Goal: Task Accomplishment & Management: Use online tool/utility

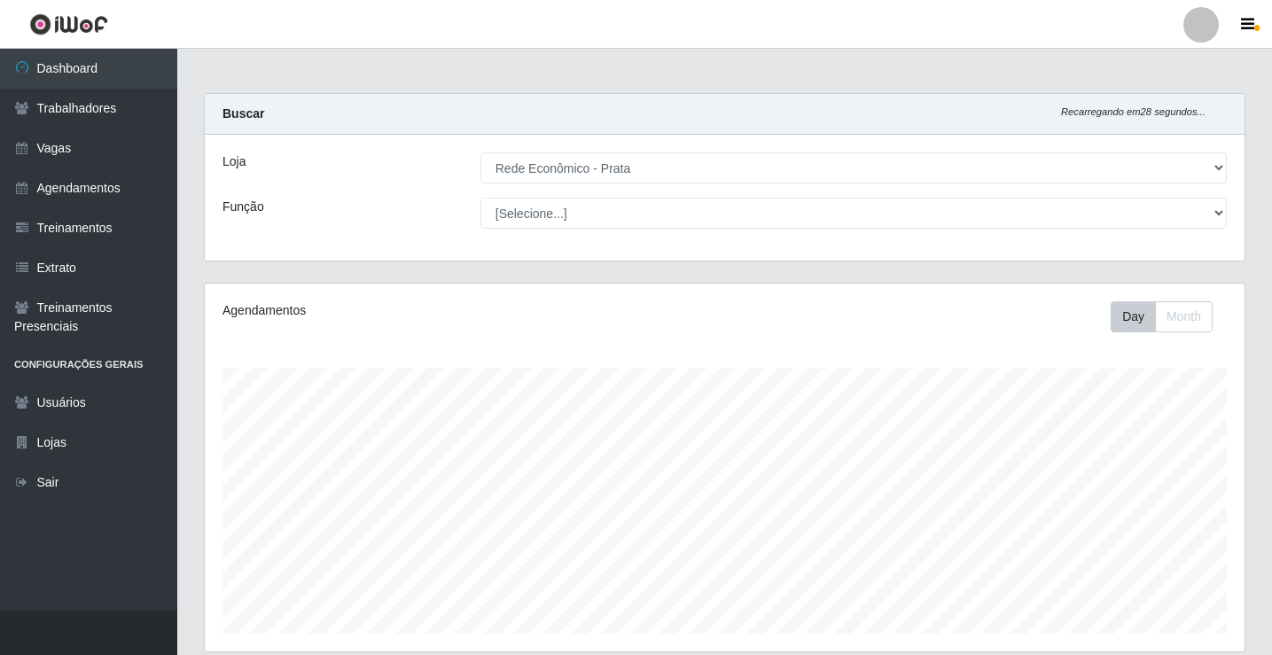
select select "192"
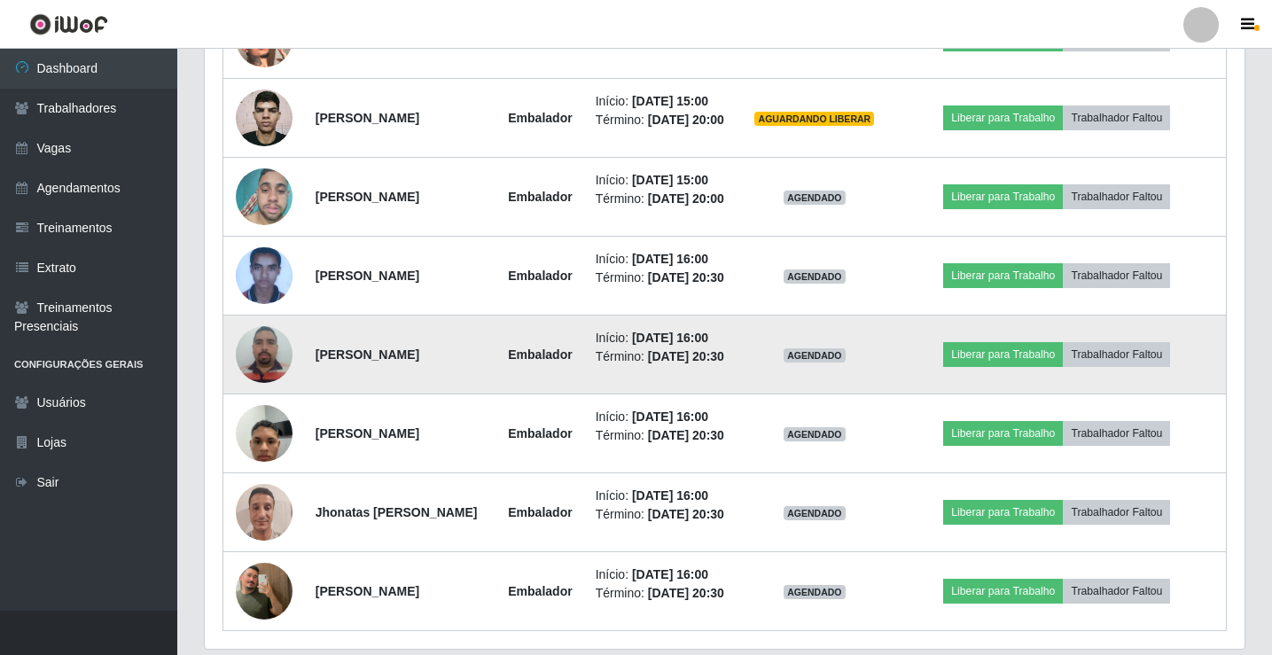
scroll to position [916, 0]
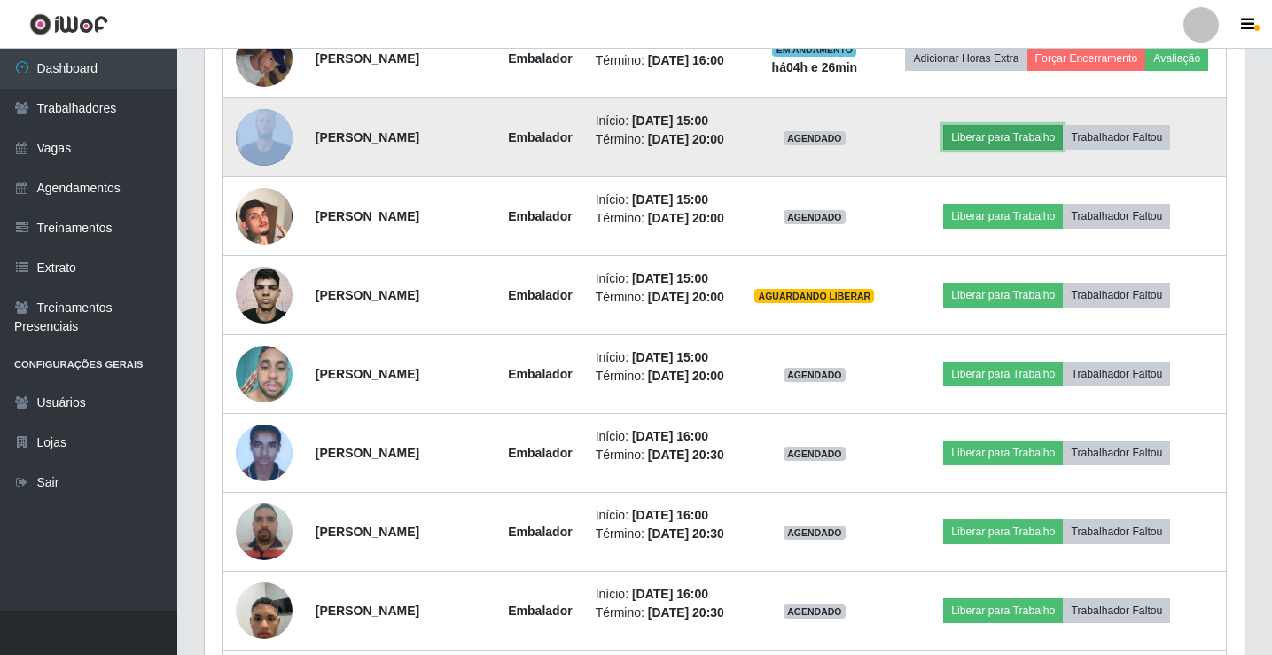
click at [1014, 150] on button "Liberar para Trabalho" at bounding box center [1004, 137] width 120 height 25
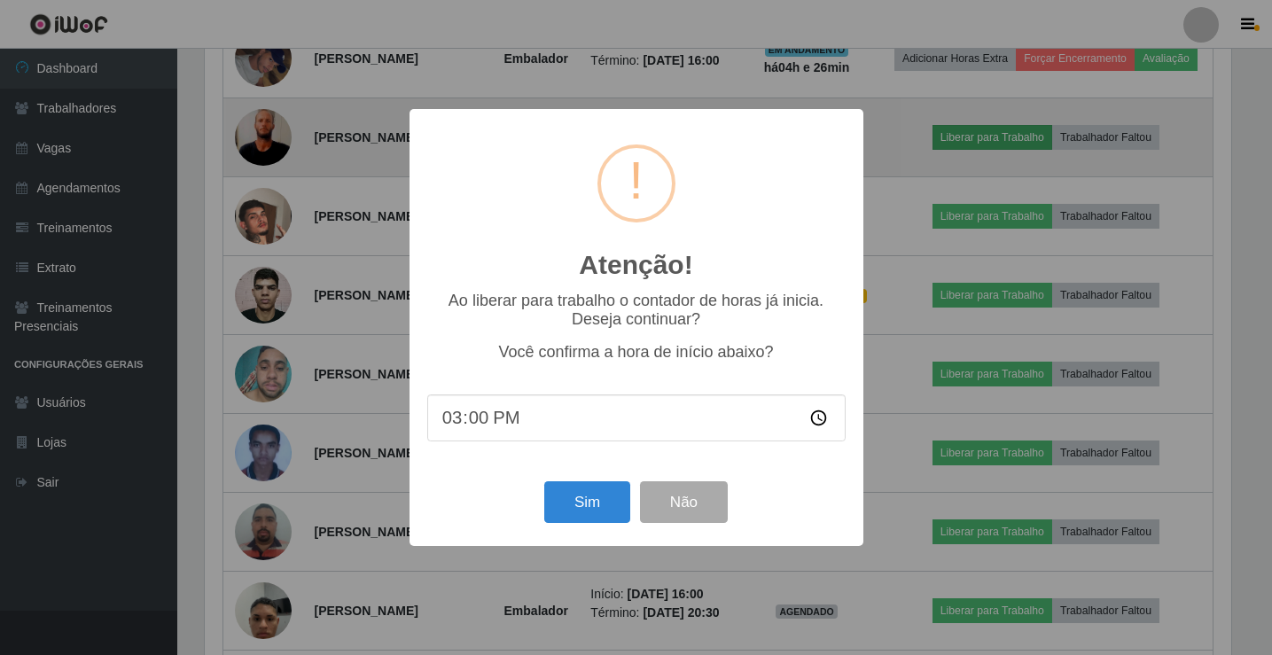
scroll to position [368, 1031]
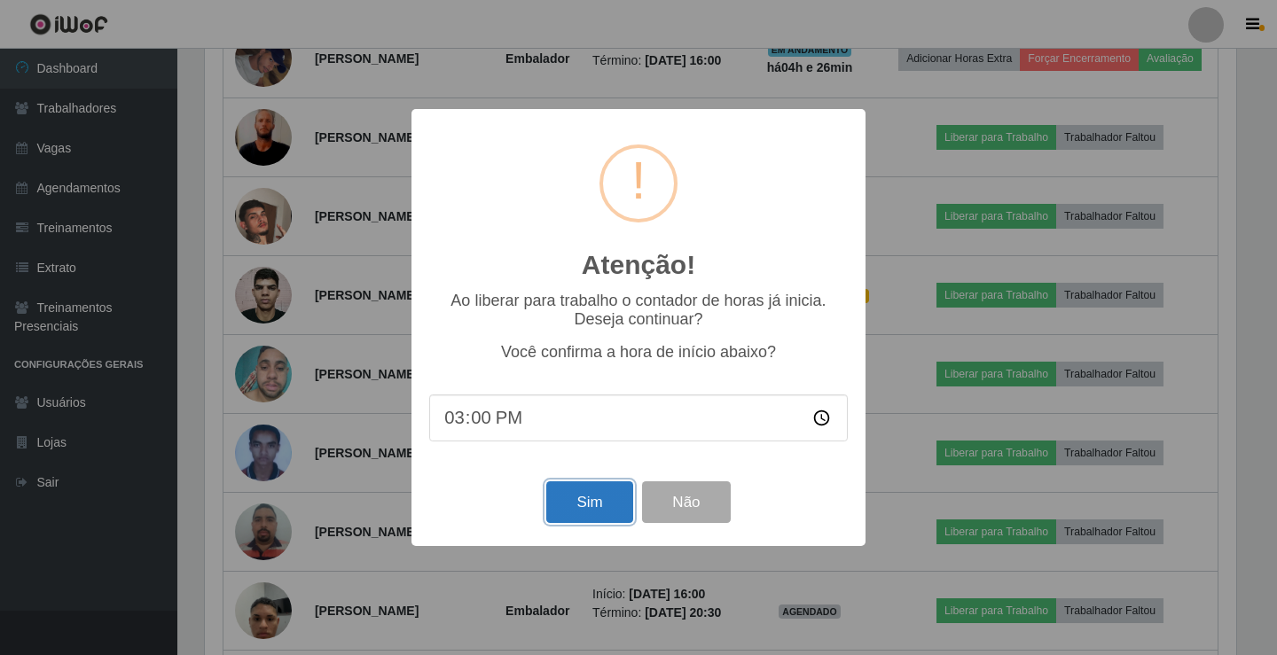
click at [571, 518] on button "Sim" at bounding box center [589, 503] width 86 height 42
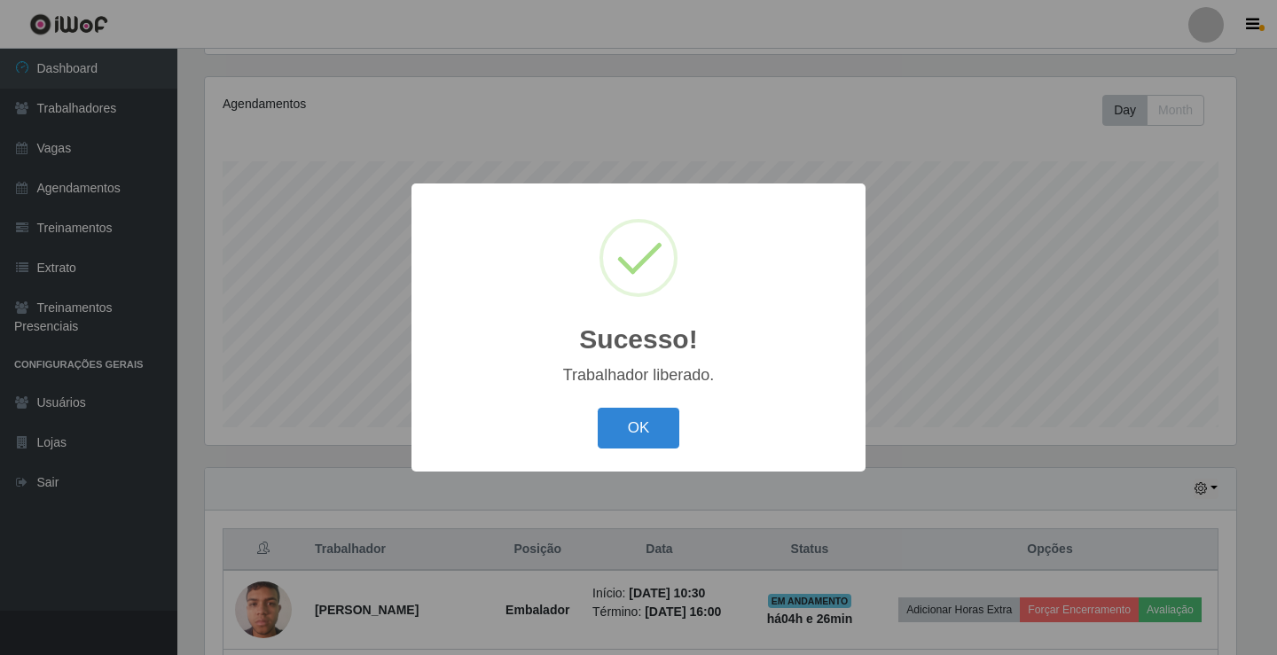
click at [598, 408] on button "OK" at bounding box center [639, 429] width 82 height 42
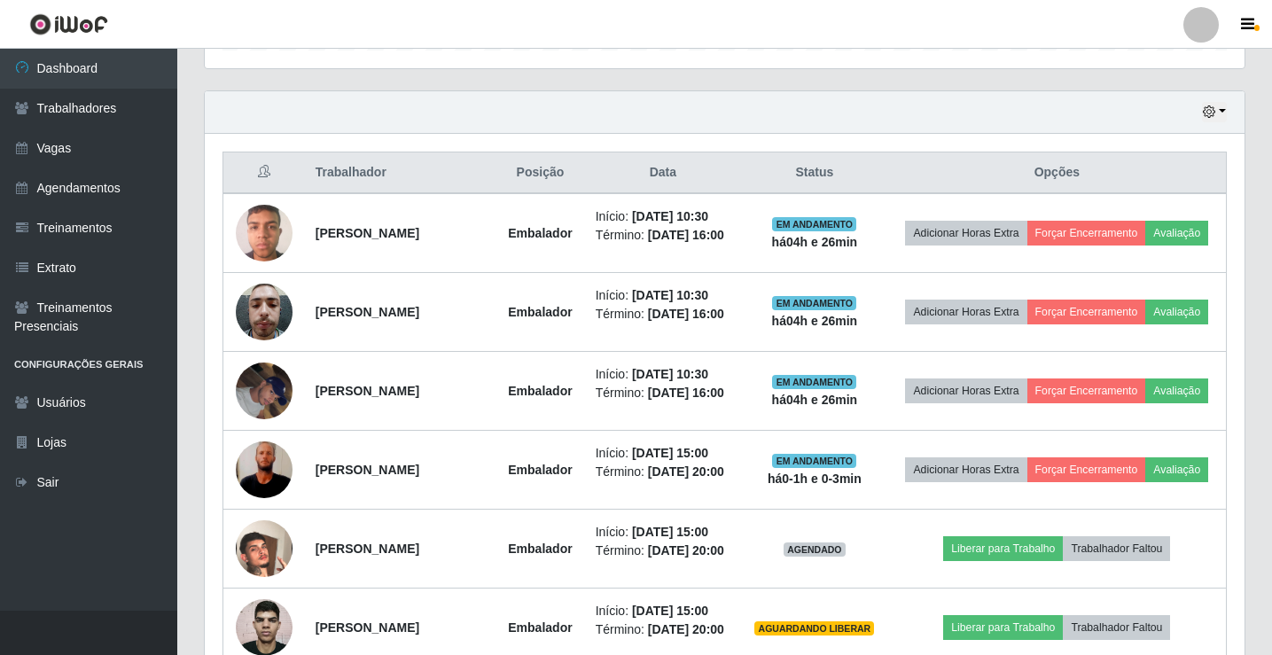
scroll to position [827, 0]
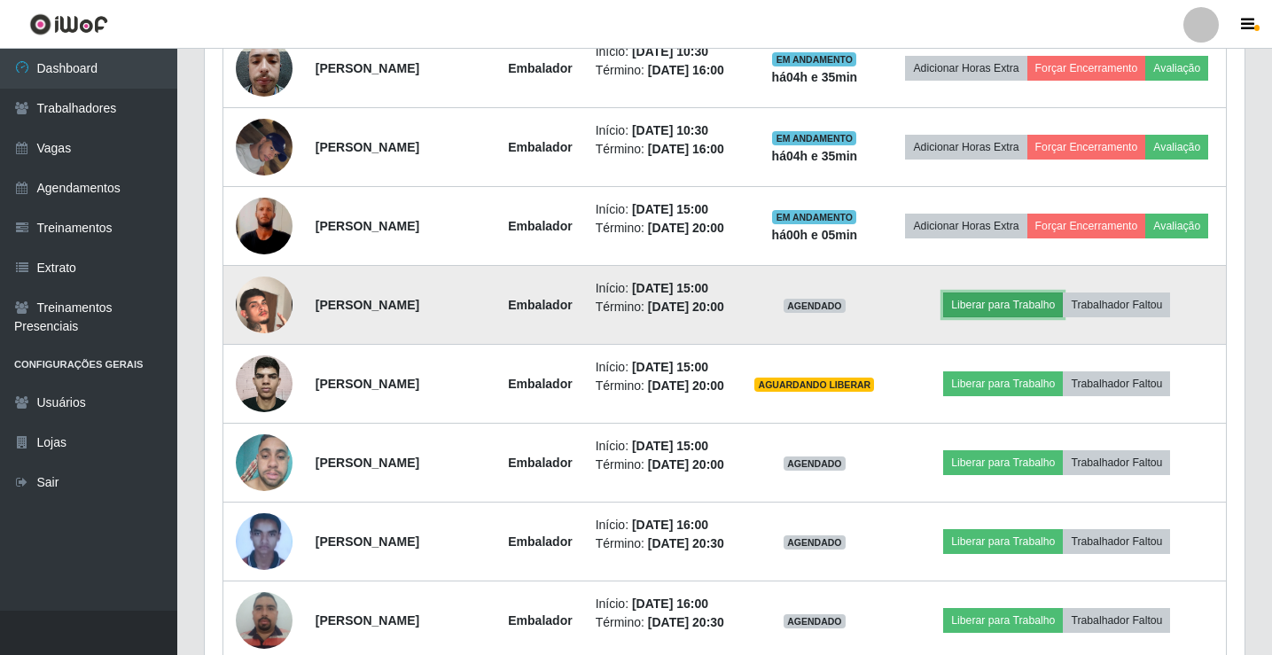
click at [1036, 317] on button "Liberar para Trabalho" at bounding box center [1004, 305] width 120 height 25
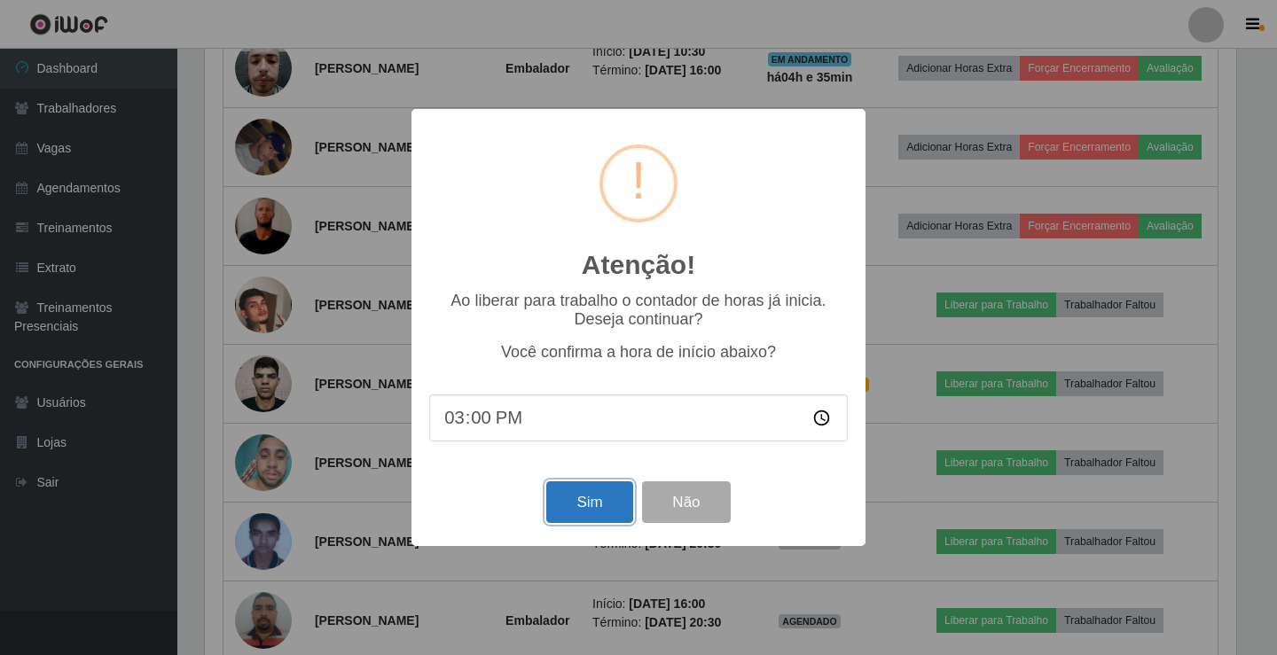
click at [580, 509] on button "Sim" at bounding box center [589, 503] width 86 height 42
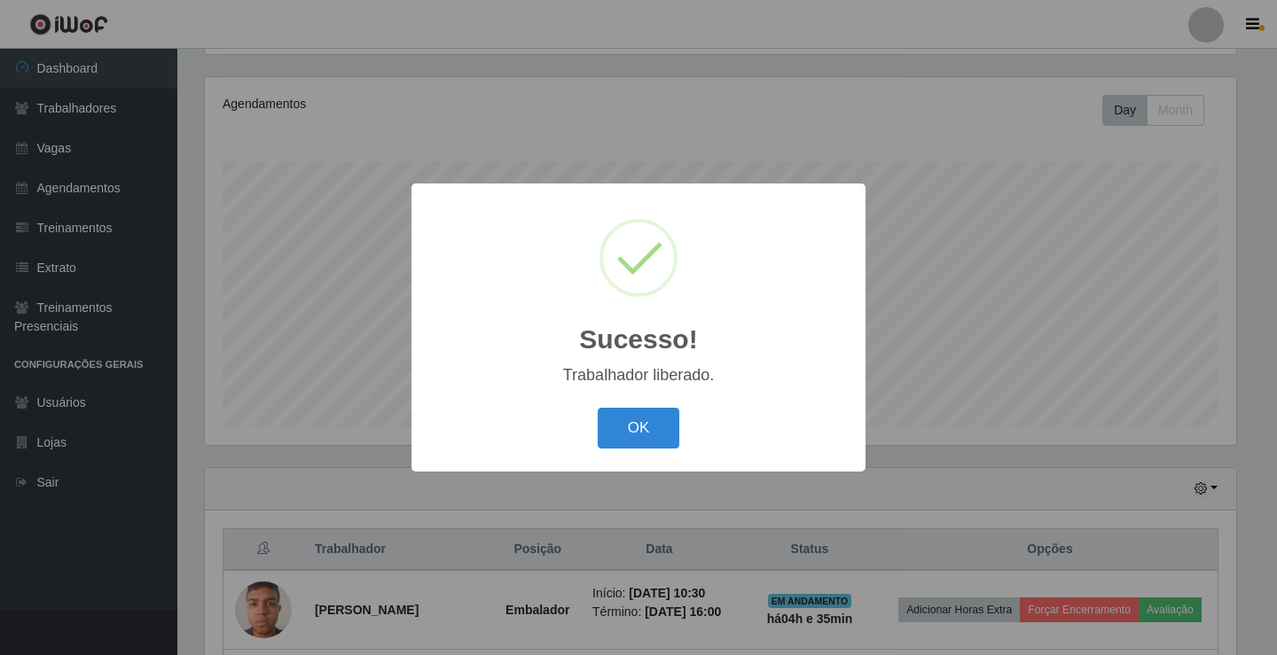
click at [598, 408] on button "OK" at bounding box center [639, 429] width 82 height 42
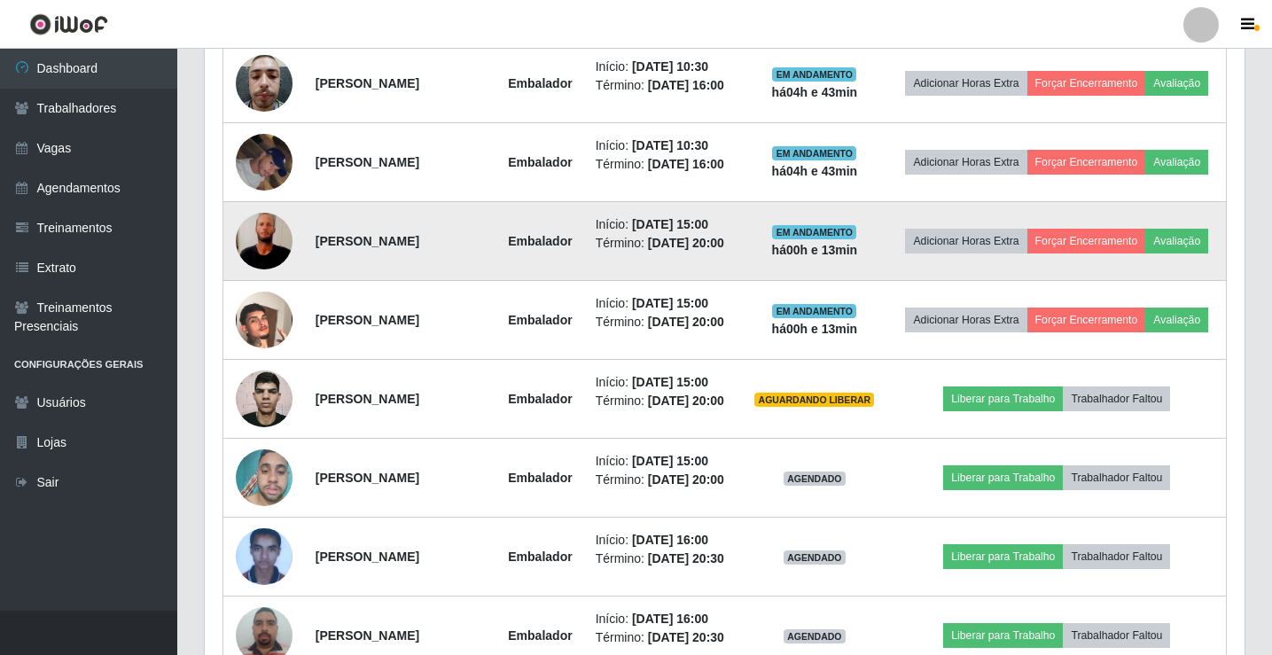
scroll to position [827, 0]
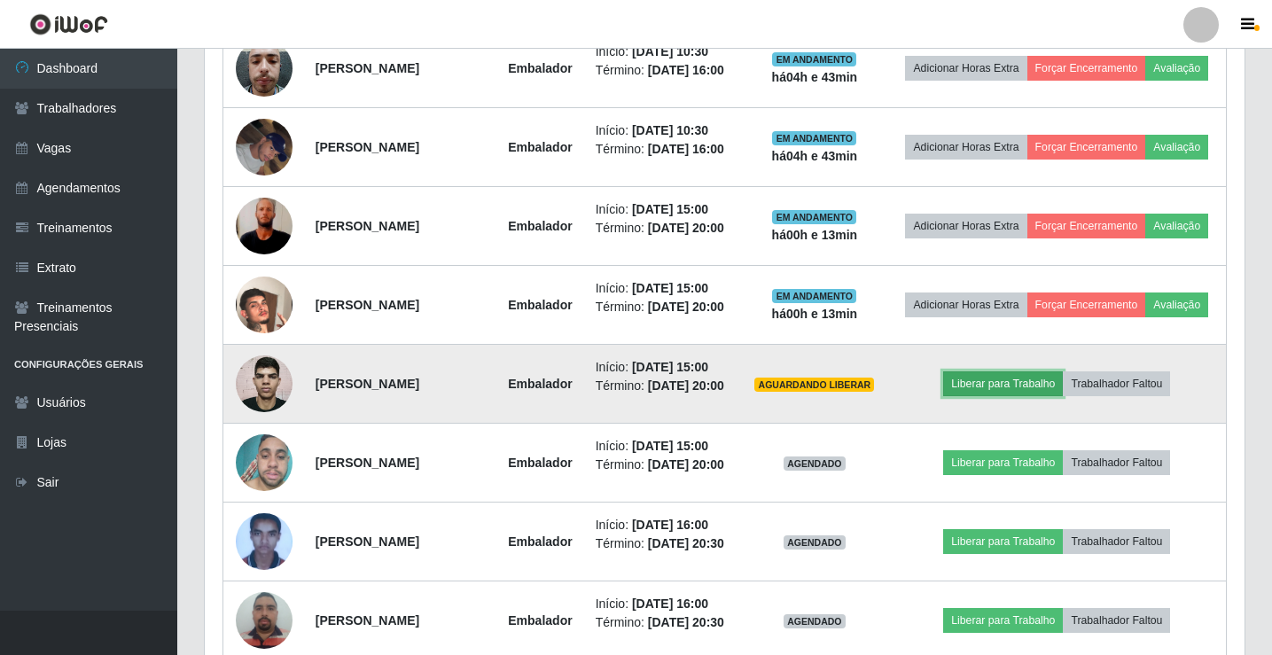
click at [999, 396] on button "Liberar para Trabalho" at bounding box center [1004, 384] width 120 height 25
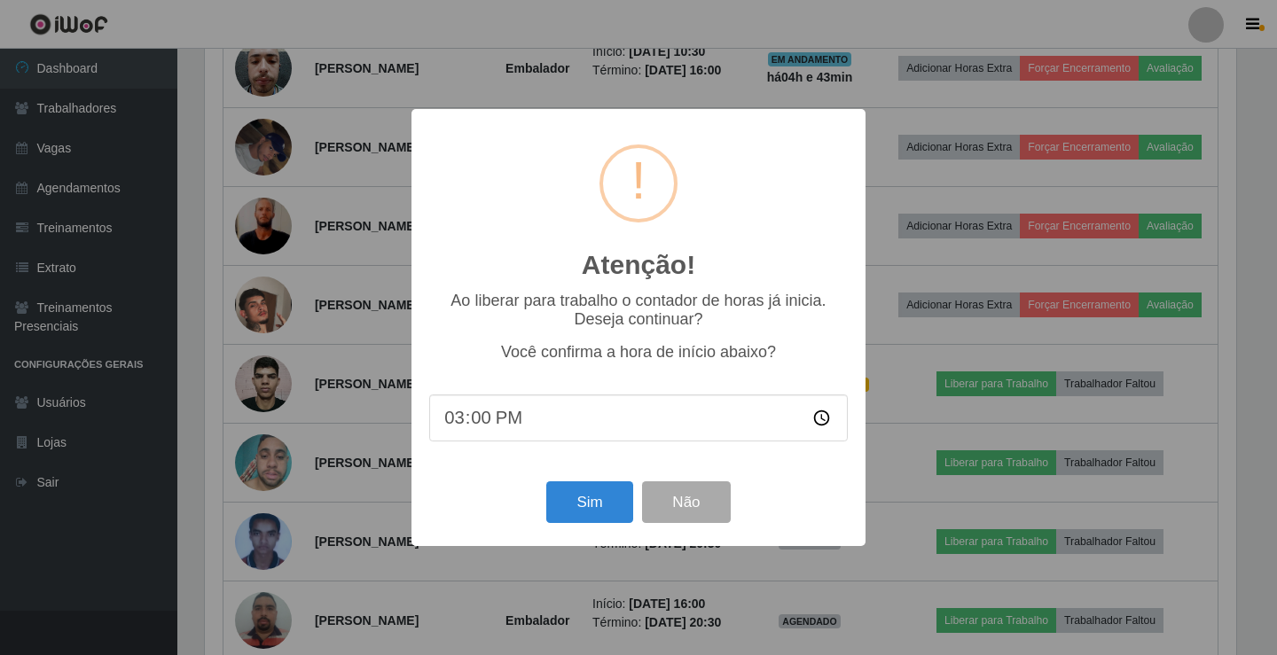
click at [474, 423] on input "15:00" at bounding box center [638, 418] width 419 height 47
type input "15:10"
click at [600, 513] on button "Sim" at bounding box center [589, 503] width 86 height 42
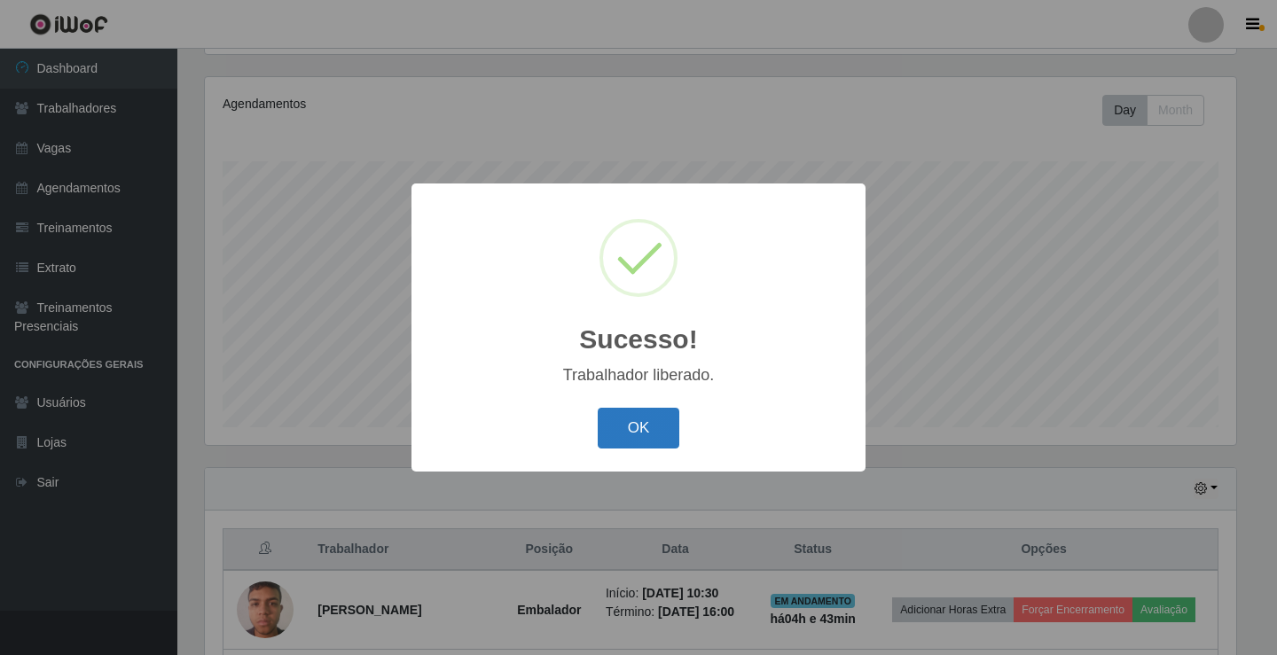
click at [629, 423] on button "OK" at bounding box center [639, 429] width 82 height 42
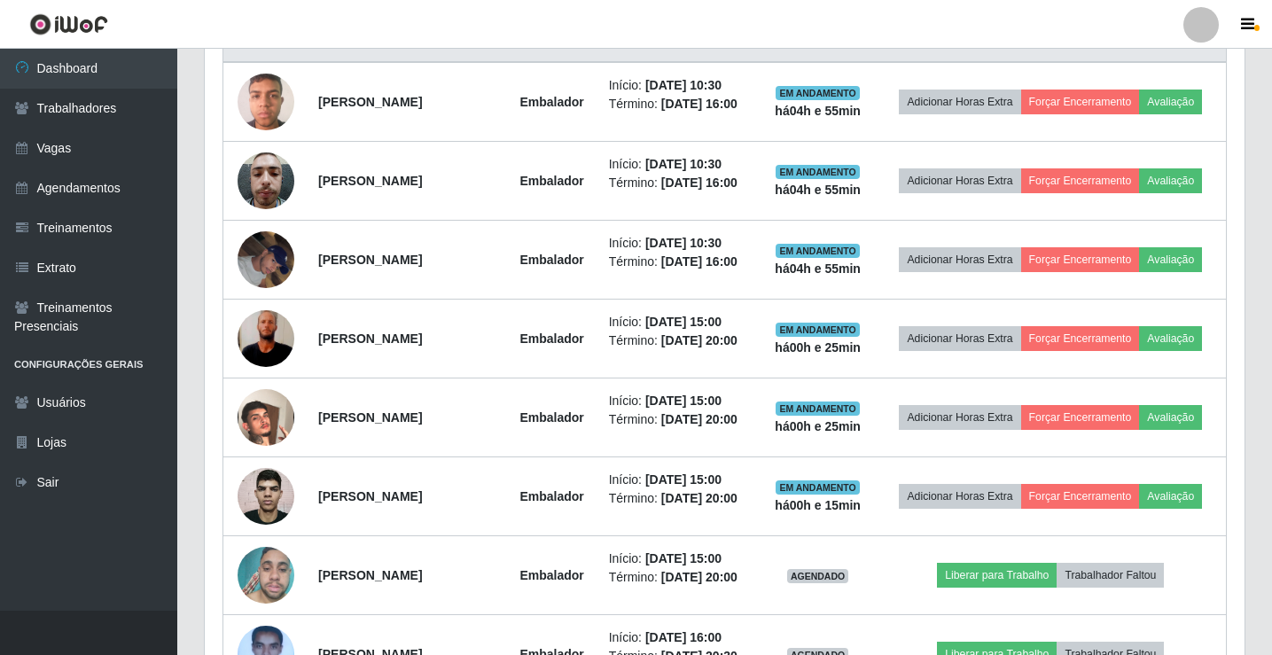
scroll to position [739, 0]
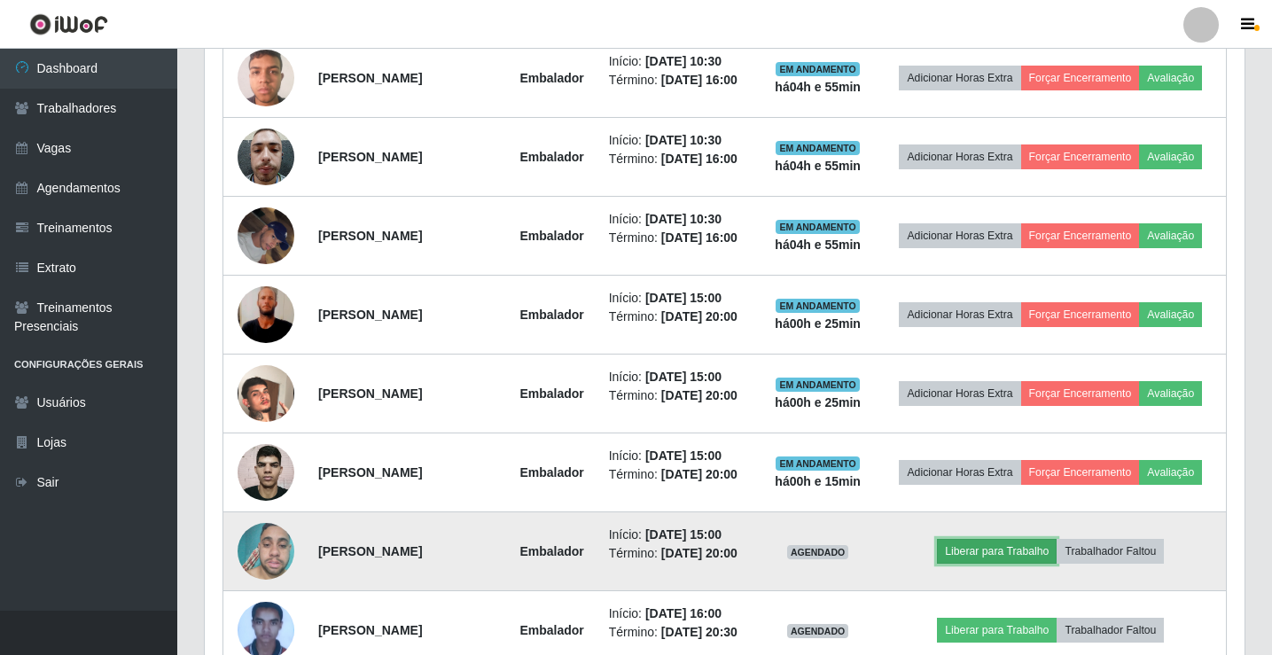
click at [1039, 541] on button "Liberar para Trabalho" at bounding box center [997, 551] width 120 height 25
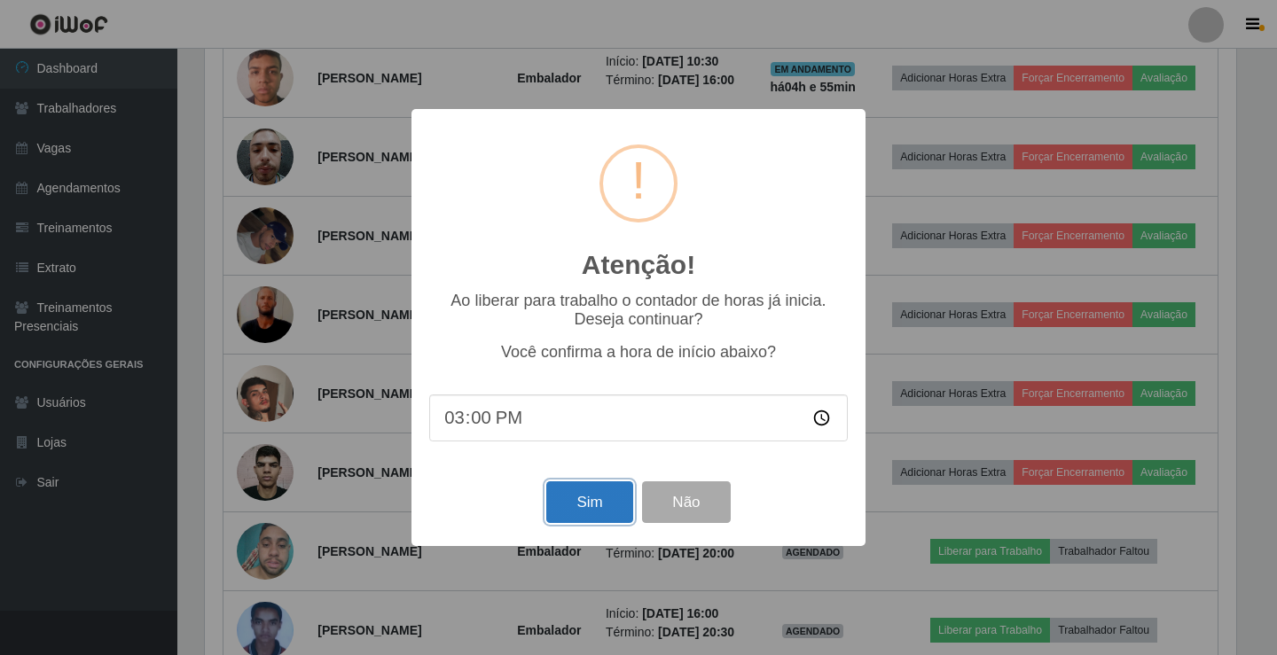
click at [587, 509] on button "Sim" at bounding box center [589, 503] width 86 height 42
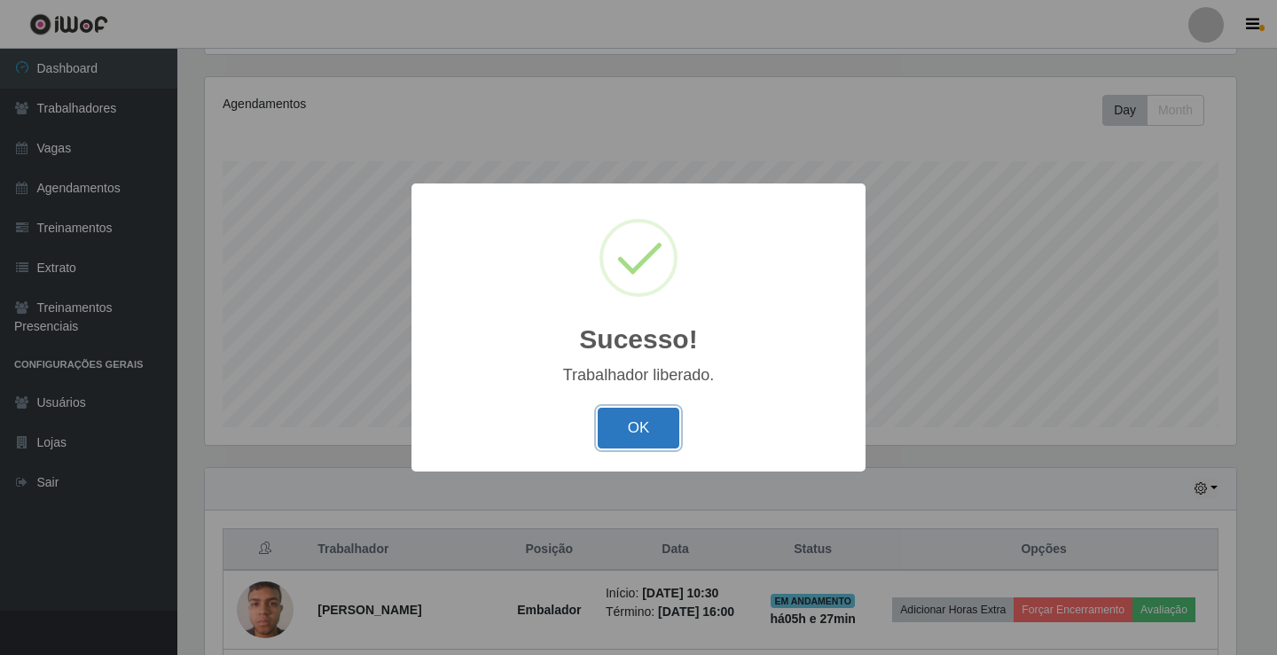
click at [675, 424] on button "OK" at bounding box center [639, 429] width 82 height 42
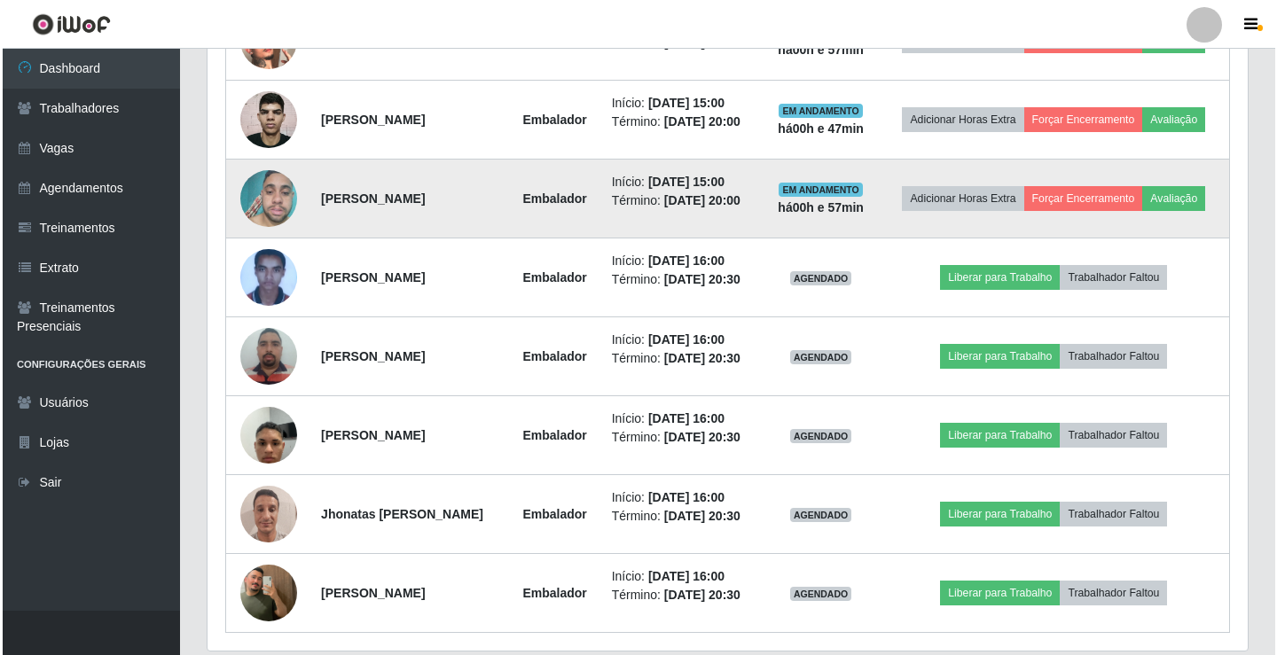
scroll to position [1093, 0]
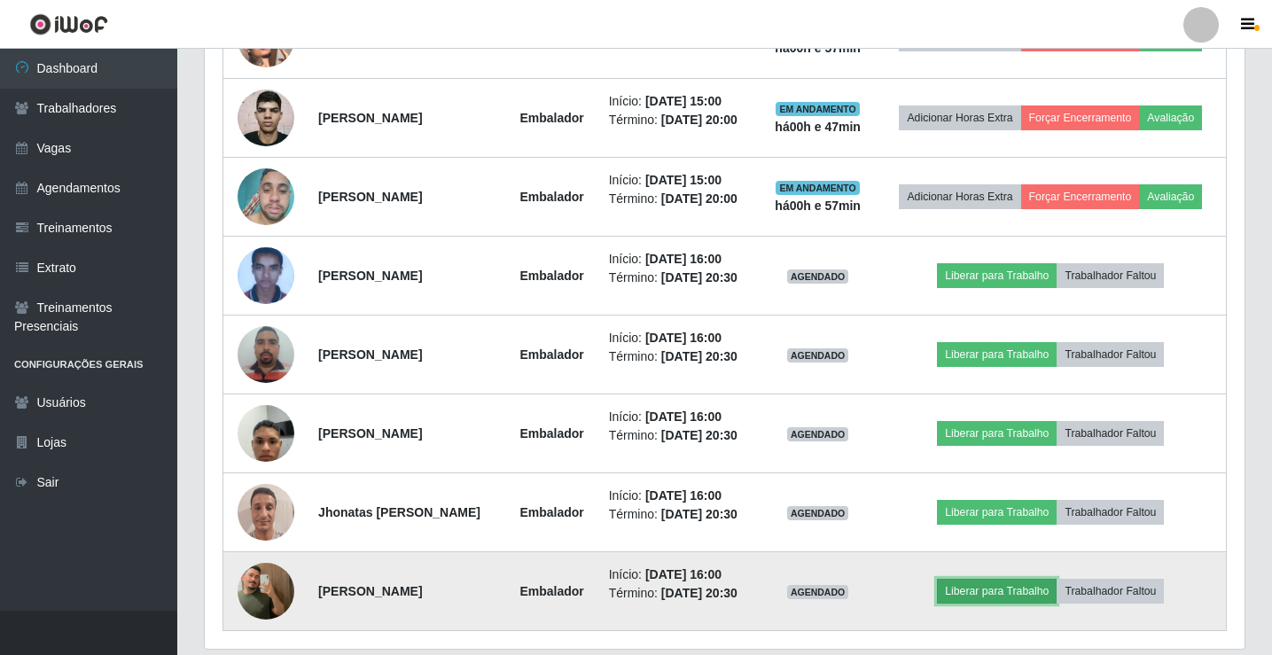
click at [992, 593] on button "Liberar para Trabalho" at bounding box center [997, 591] width 120 height 25
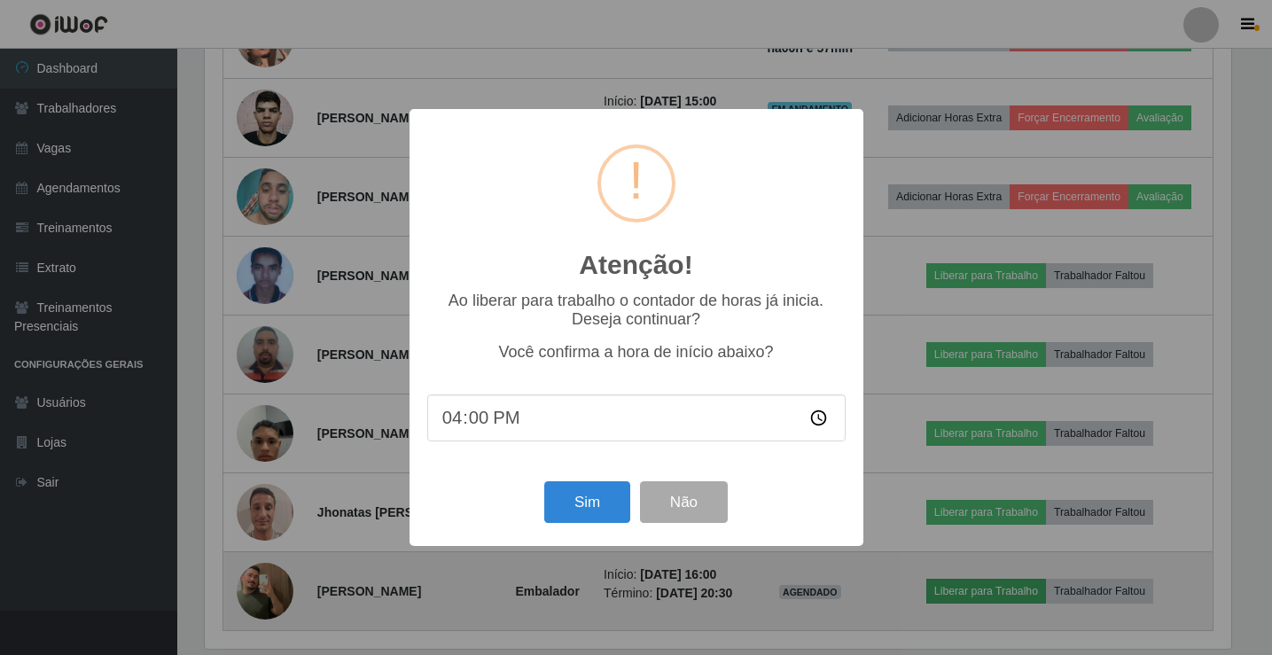
scroll to position [368, 1031]
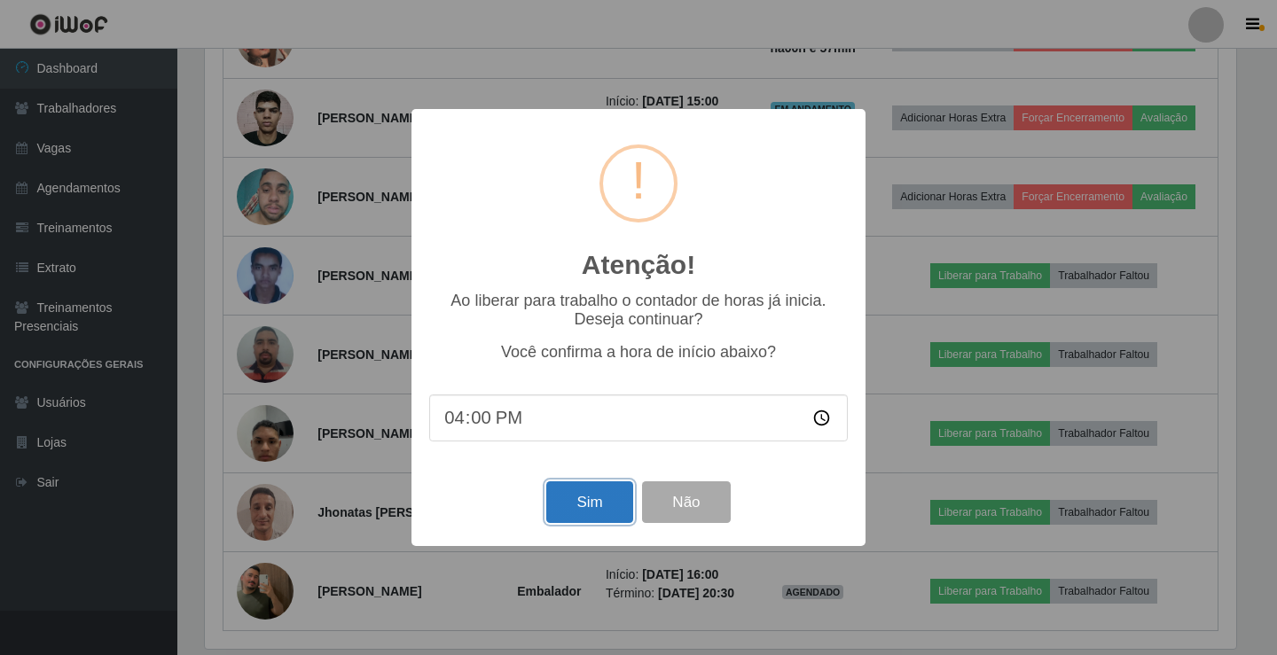
click at [569, 509] on button "Sim" at bounding box center [589, 503] width 86 height 42
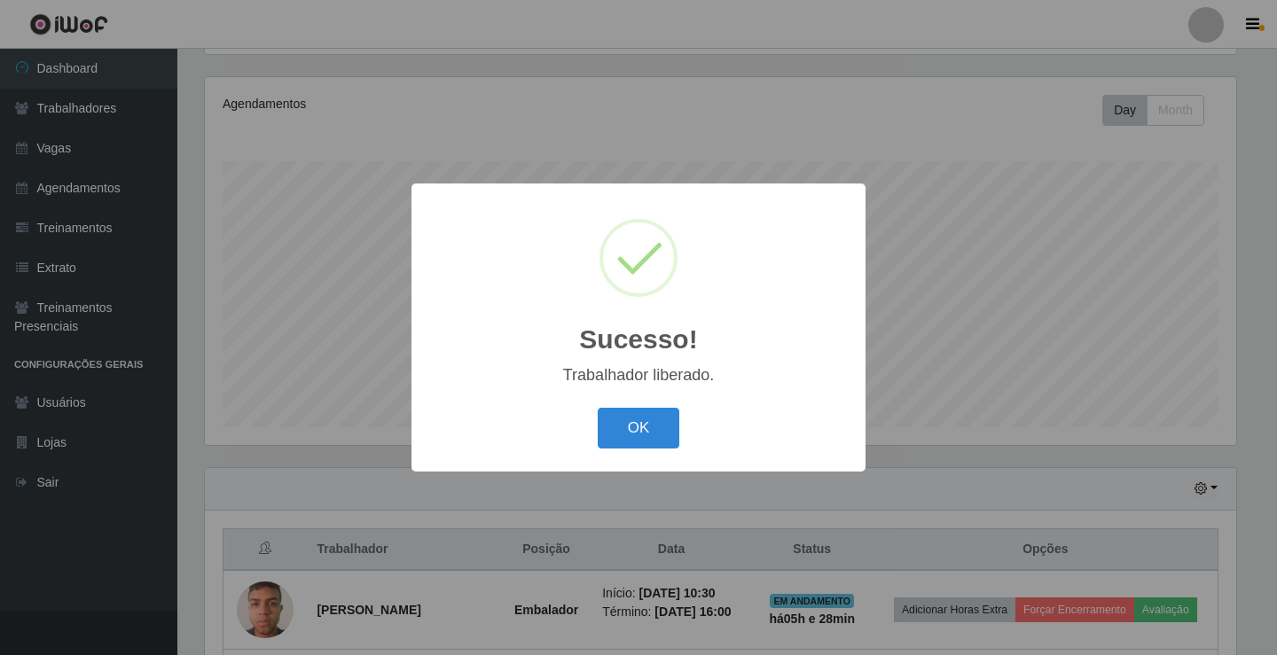
click at [598, 408] on button "OK" at bounding box center [639, 429] width 82 height 42
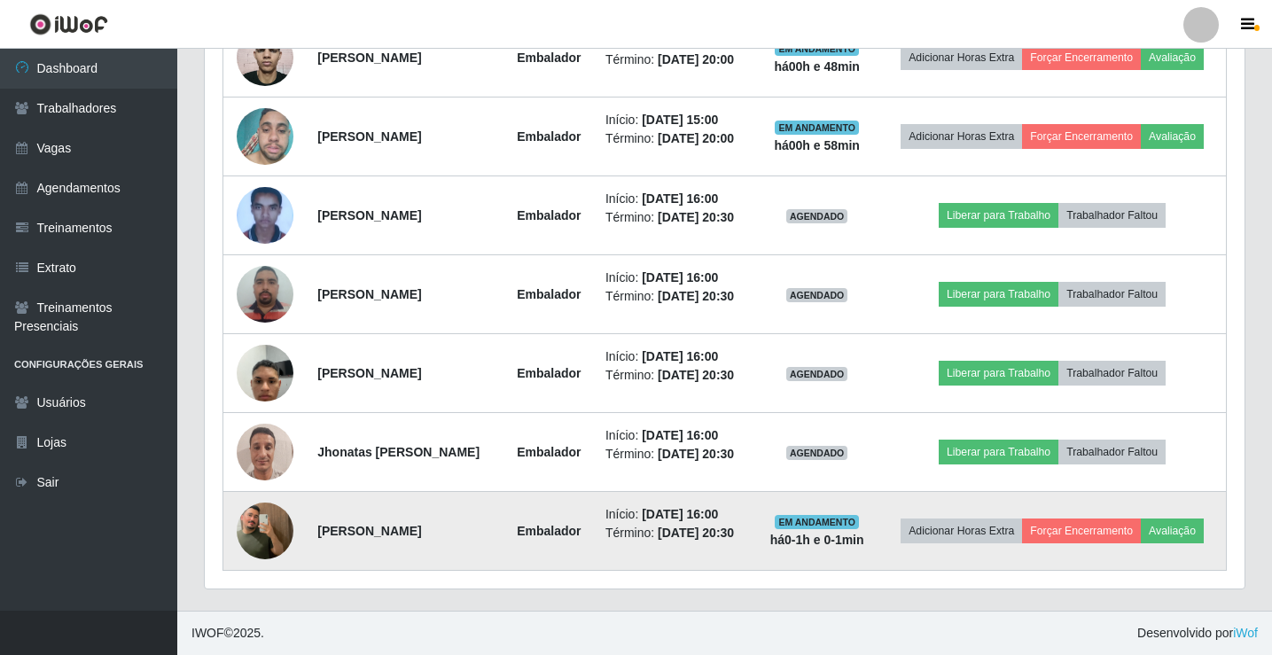
scroll to position [1182, 0]
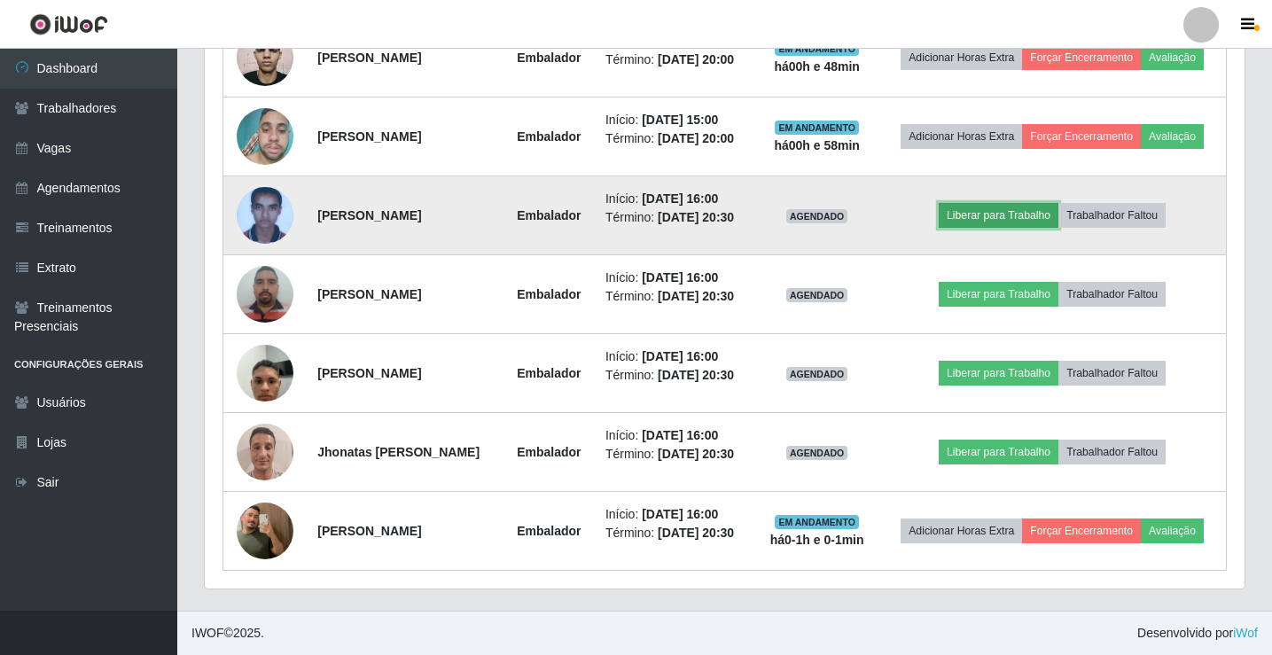
click at [1002, 228] on button "Liberar para Trabalho" at bounding box center [999, 215] width 120 height 25
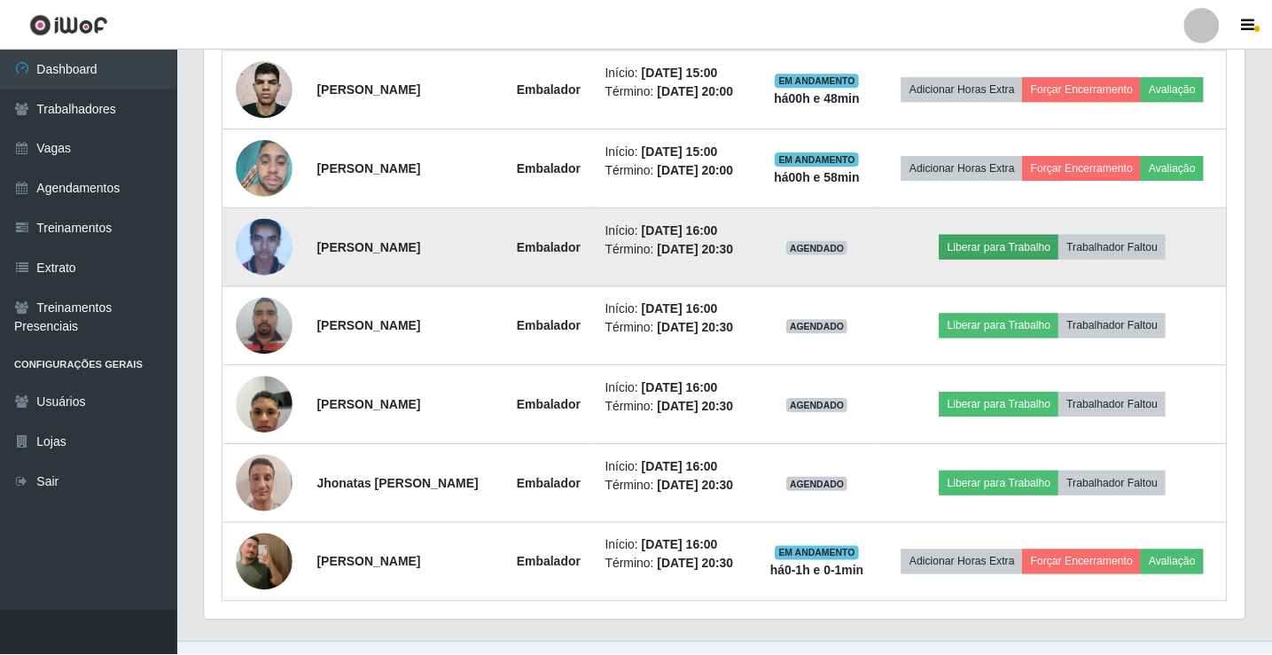
scroll to position [368, 1031]
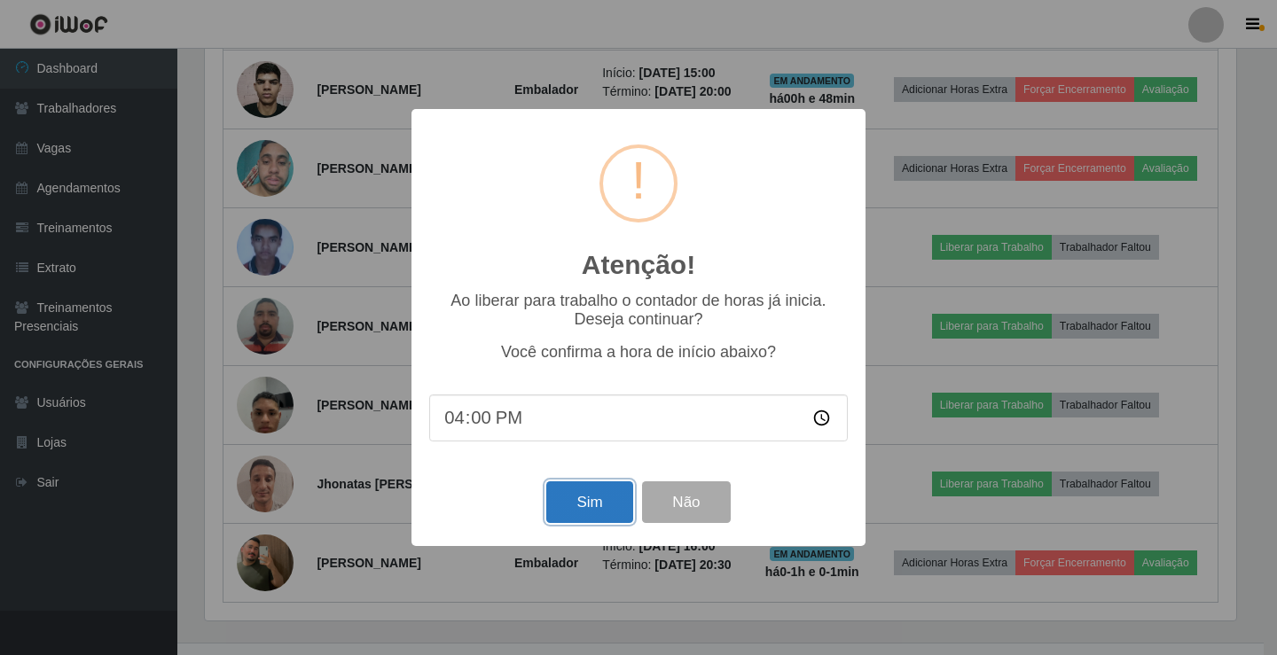
click at [612, 500] on button "Sim" at bounding box center [589, 503] width 86 height 42
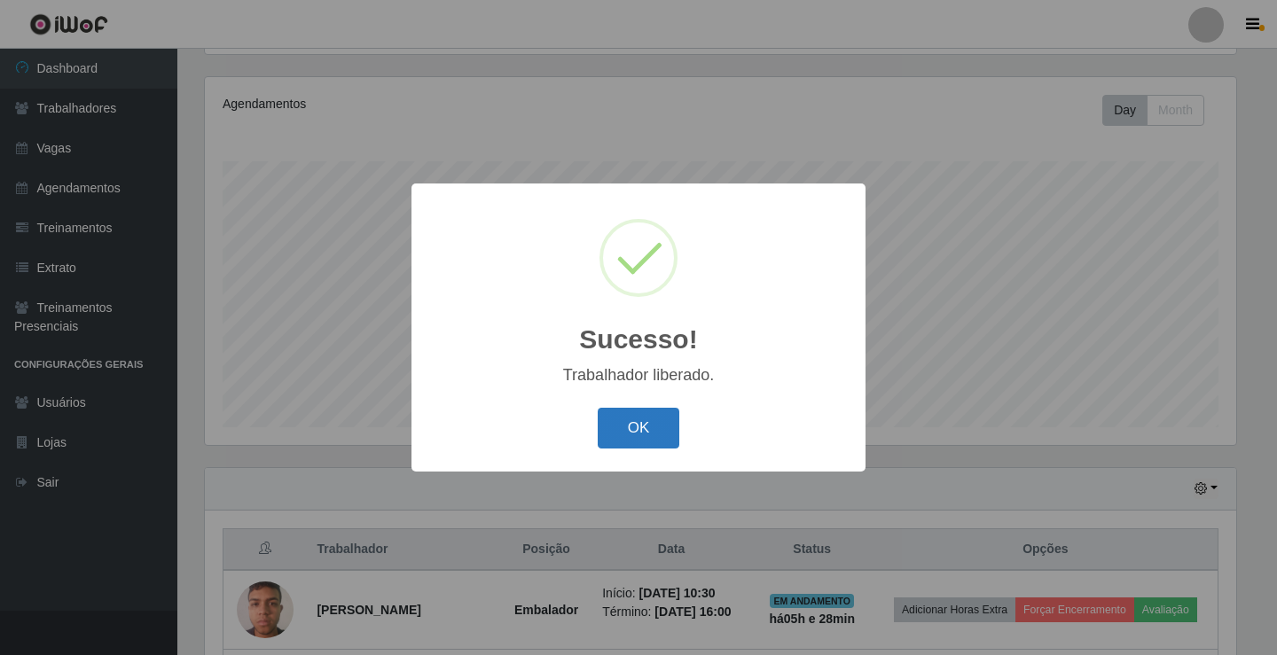
click at [634, 444] on button "OK" at bounding box center [639, 429] width 82 height 42
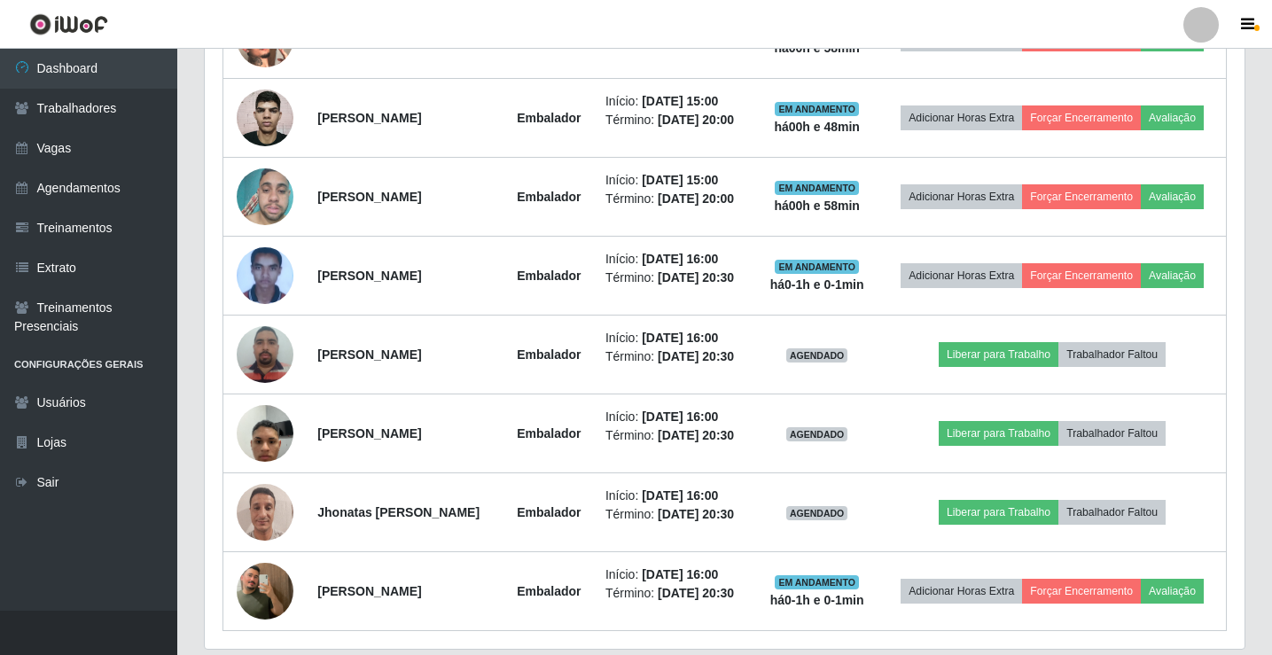
scroll to position [1313, 0]
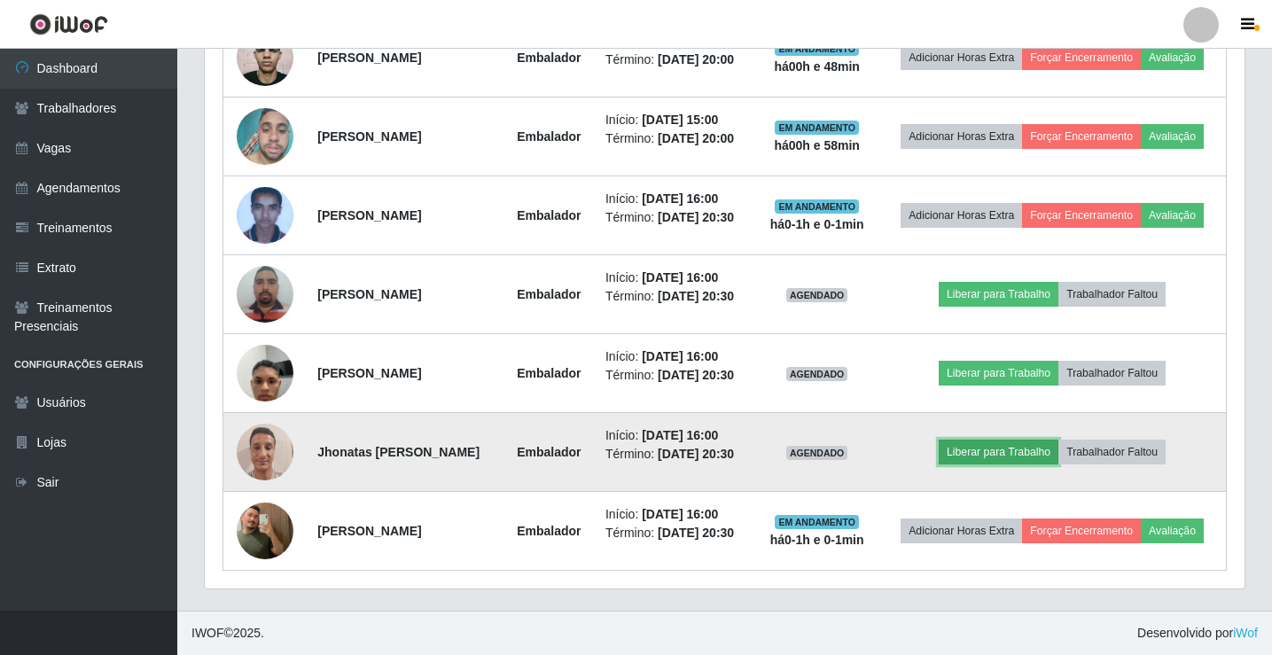
click at [1008, 440] on button "Liberar para Trabalho" at bounding box center [999, 452] width 120 height 25
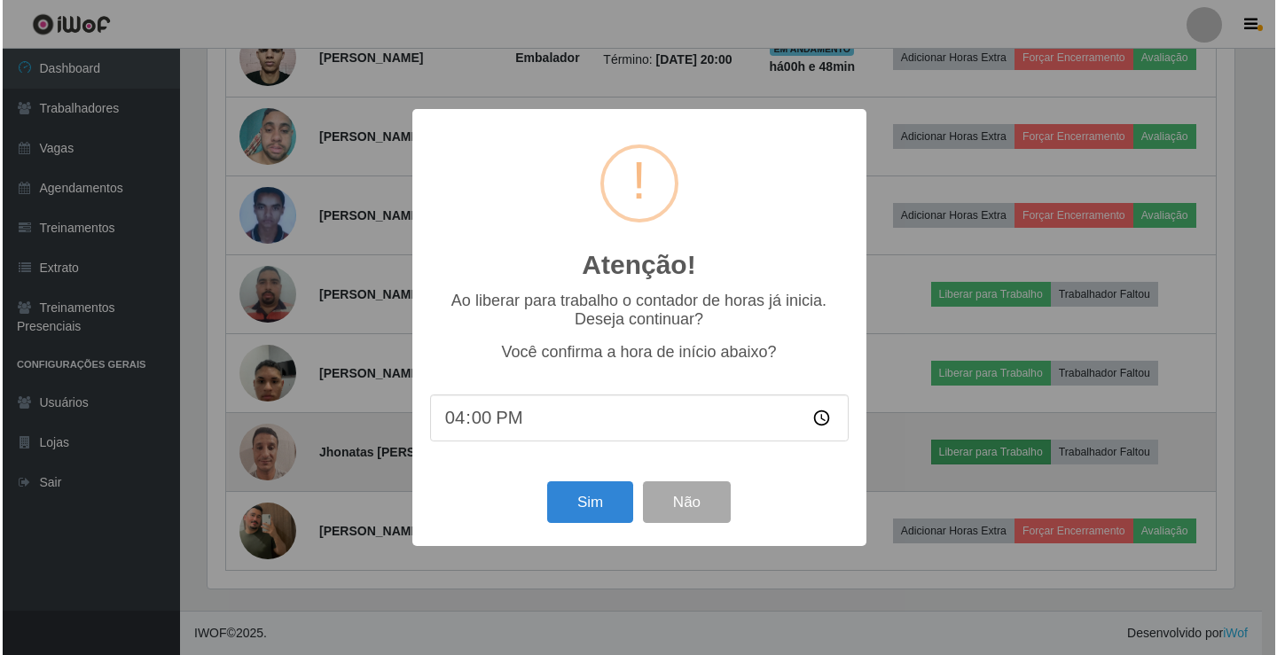
scroll to position [368, 1031]
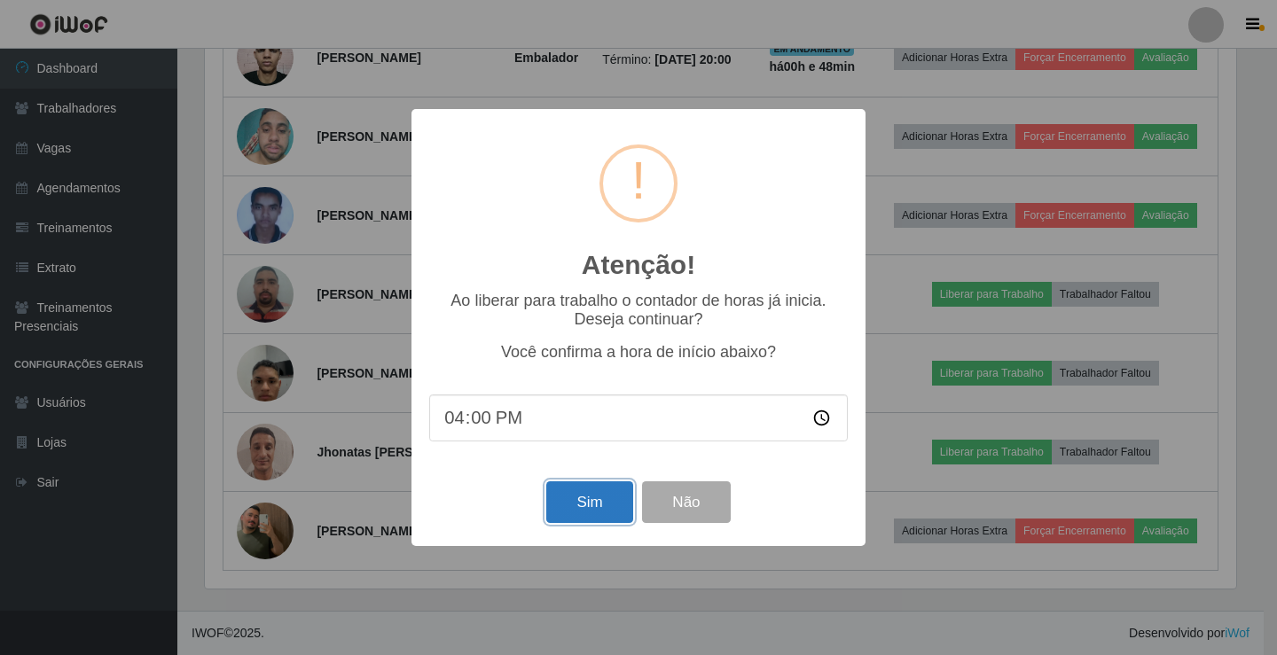
click at [557, 506] on button "Sim" at bounding box center [589, 503] width 86 height 42
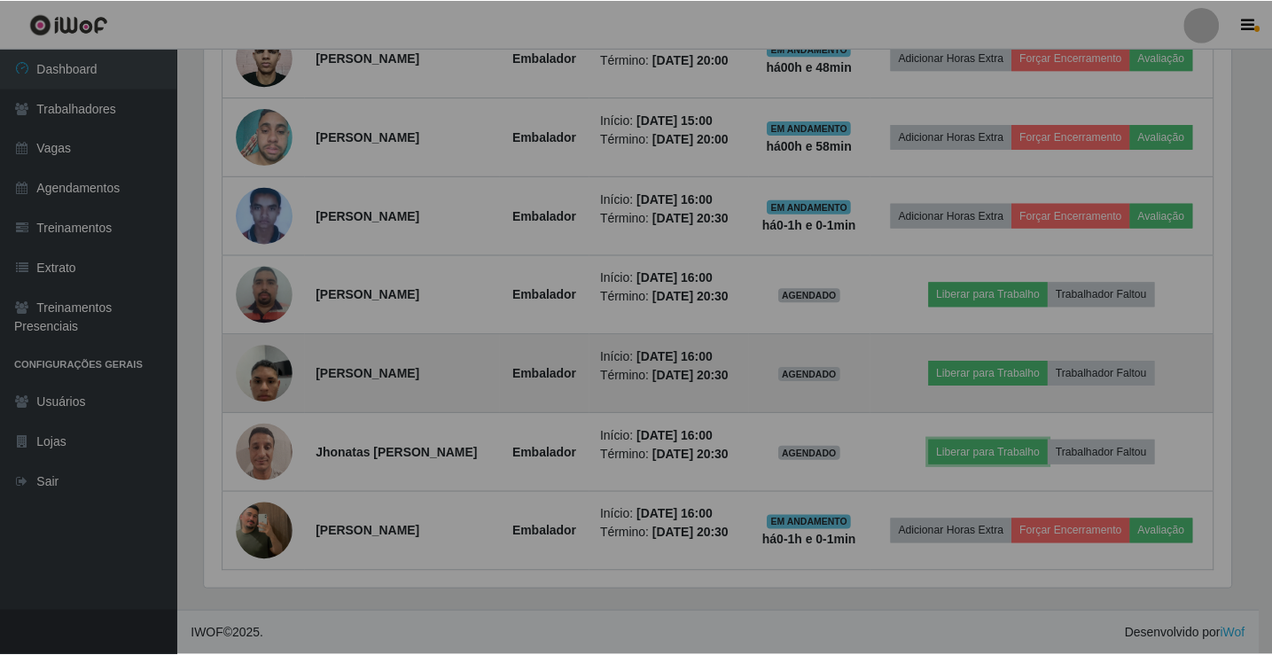
scroll to position [0, 0]
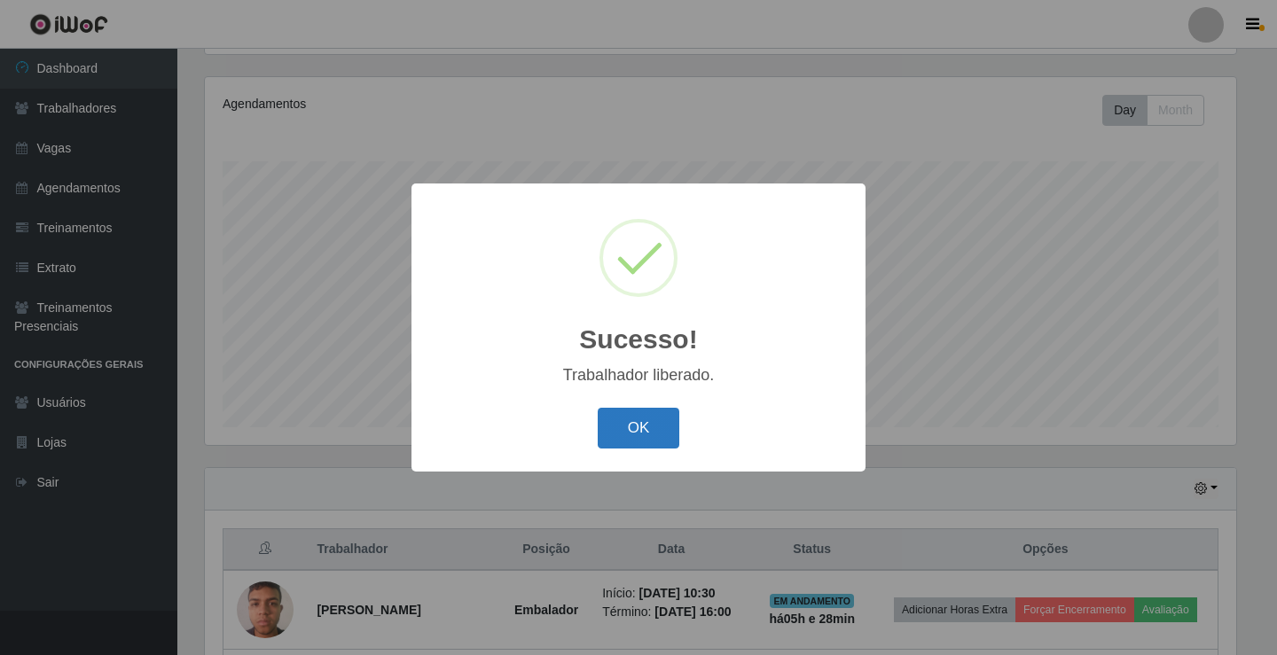
click at [606, 442] on button "OK" at bounding box center [639, 429] width 82 height 42
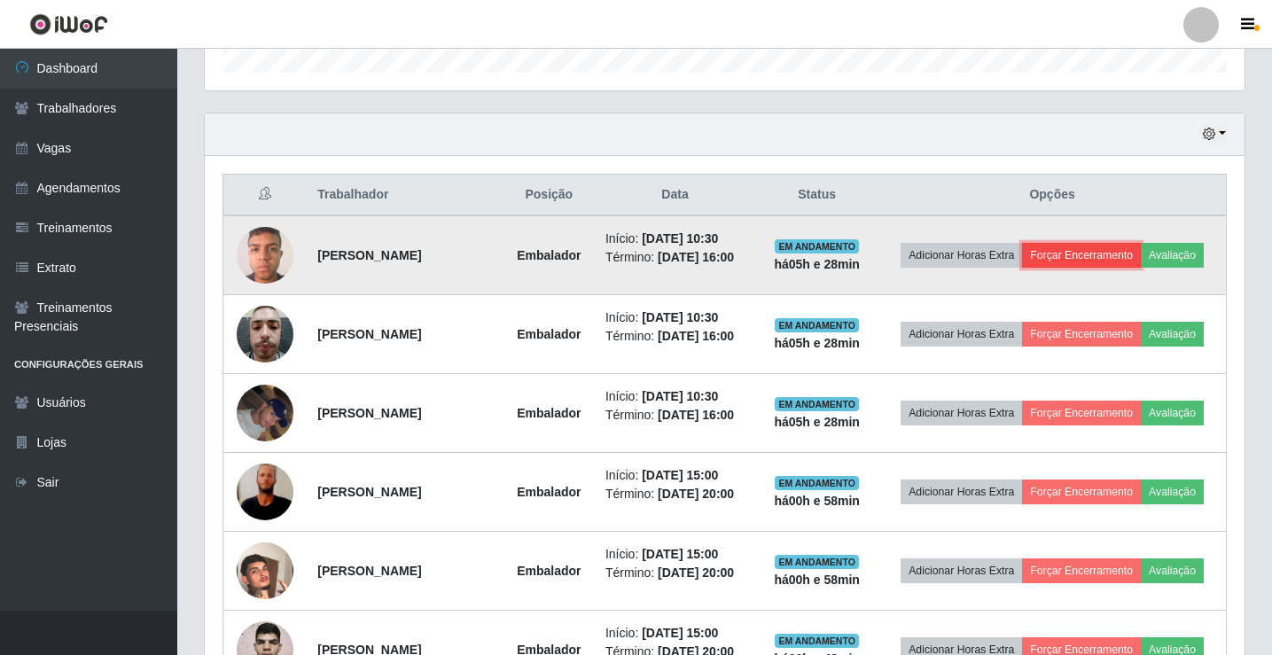
click at [1114, 243] on button "Forçar Encerramento" at bounding box center [1081, 255] width 119 height 25
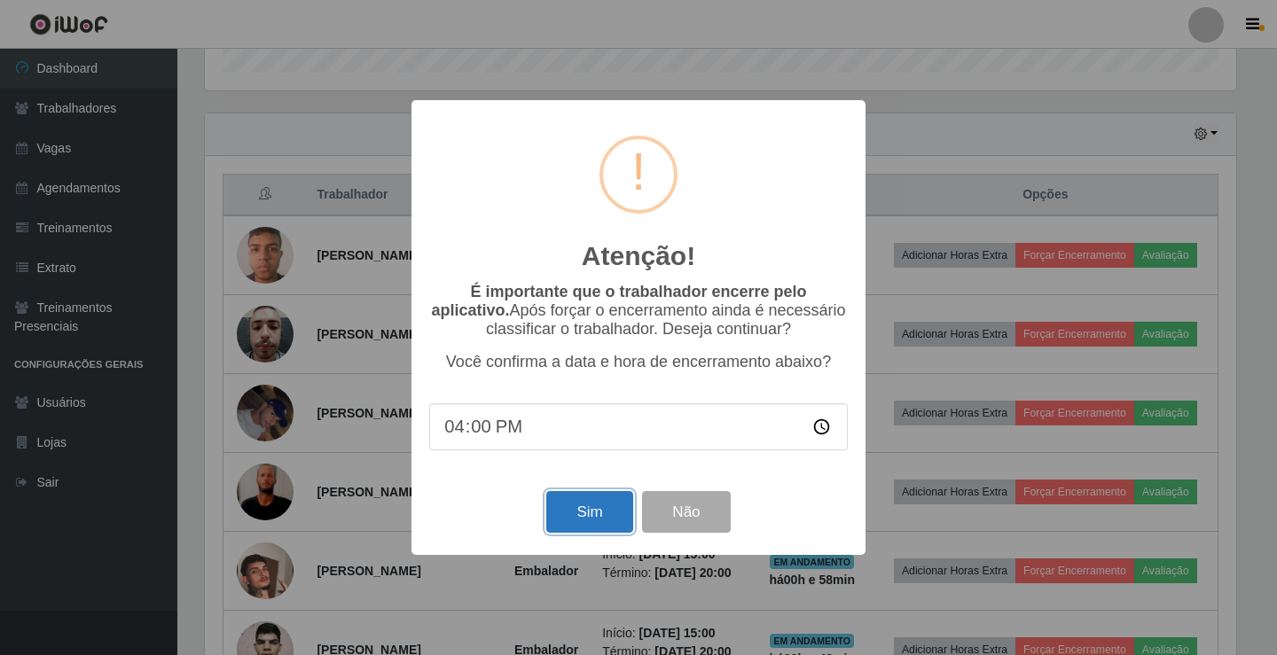
click at [610, 515] on button "Sim" at bounding box center [589, 512] width 86 height 42
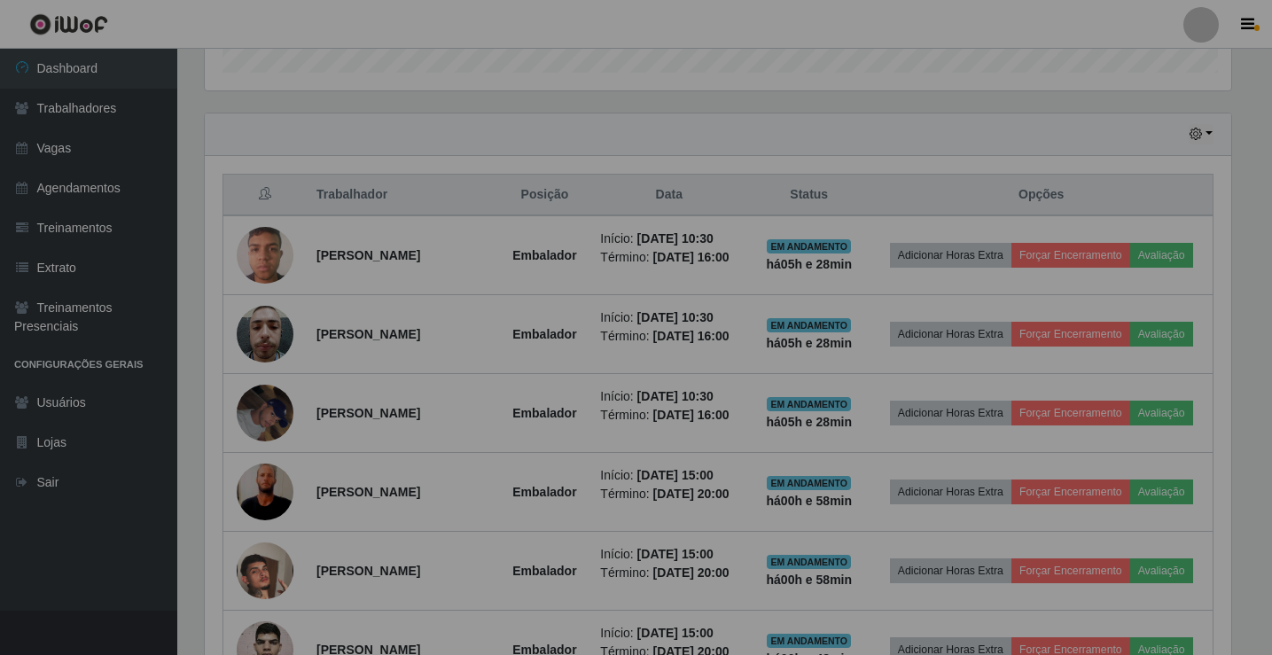
scroll to position [368, 1040]
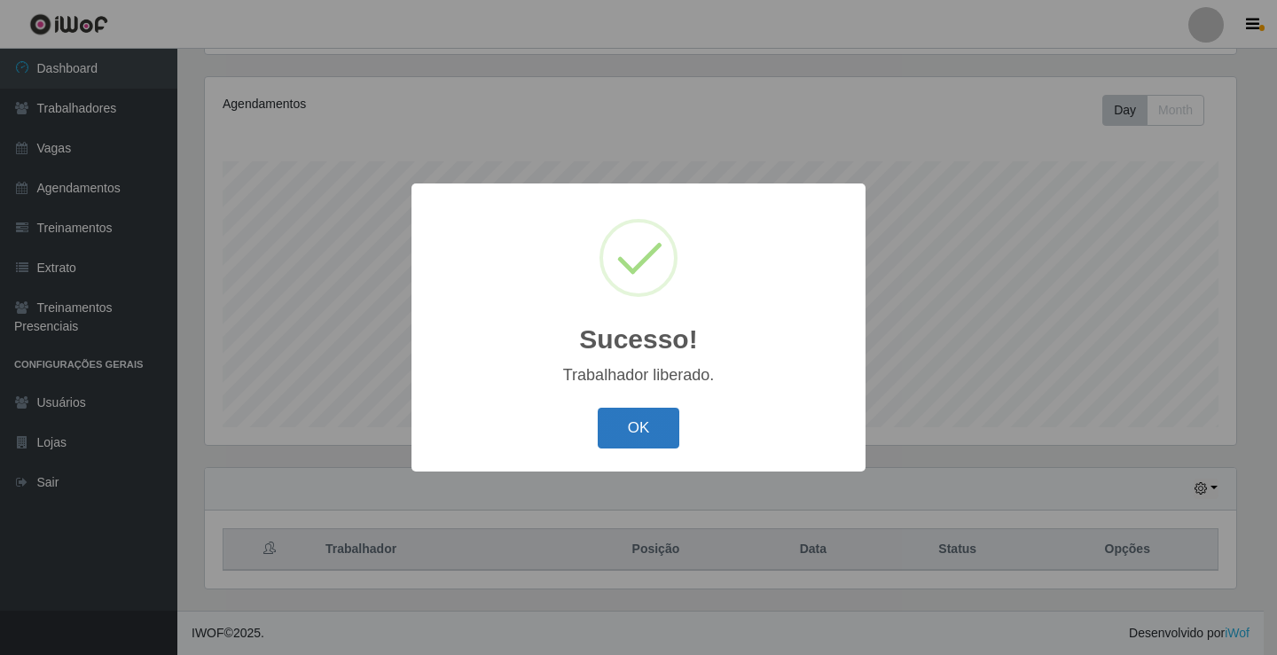
click at [669, 432] on button "OK" at bounding box center [639, 429] width 82 height 42
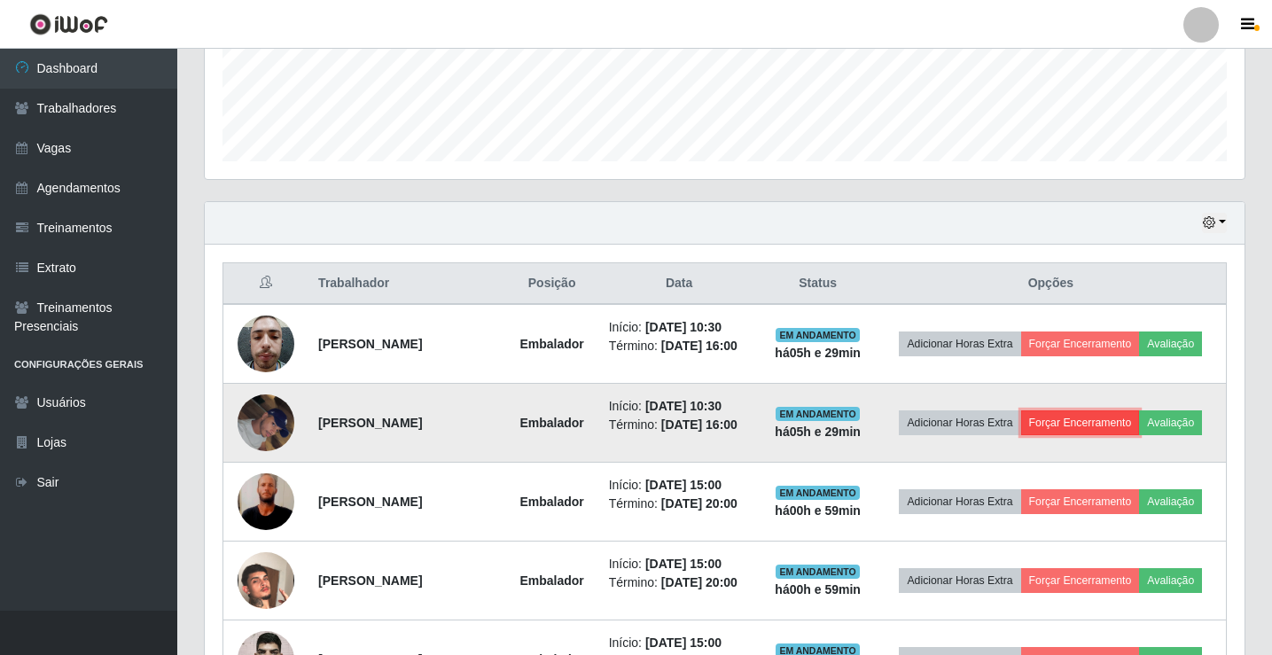
click at [1087, 418] on button "Forçar Encerramento" at bounding box center [1081, 423] width 119 height 25
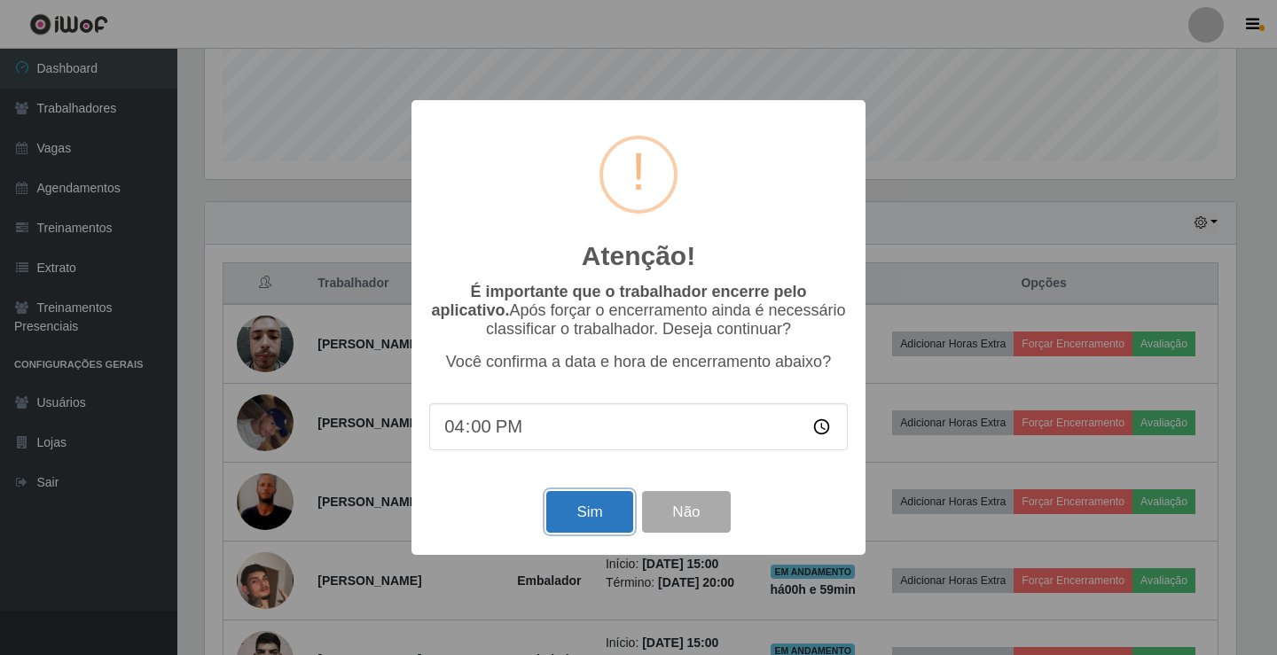
click at [601, 514] on button "Sim" at bounding box center [589, 512] width 86 height 42
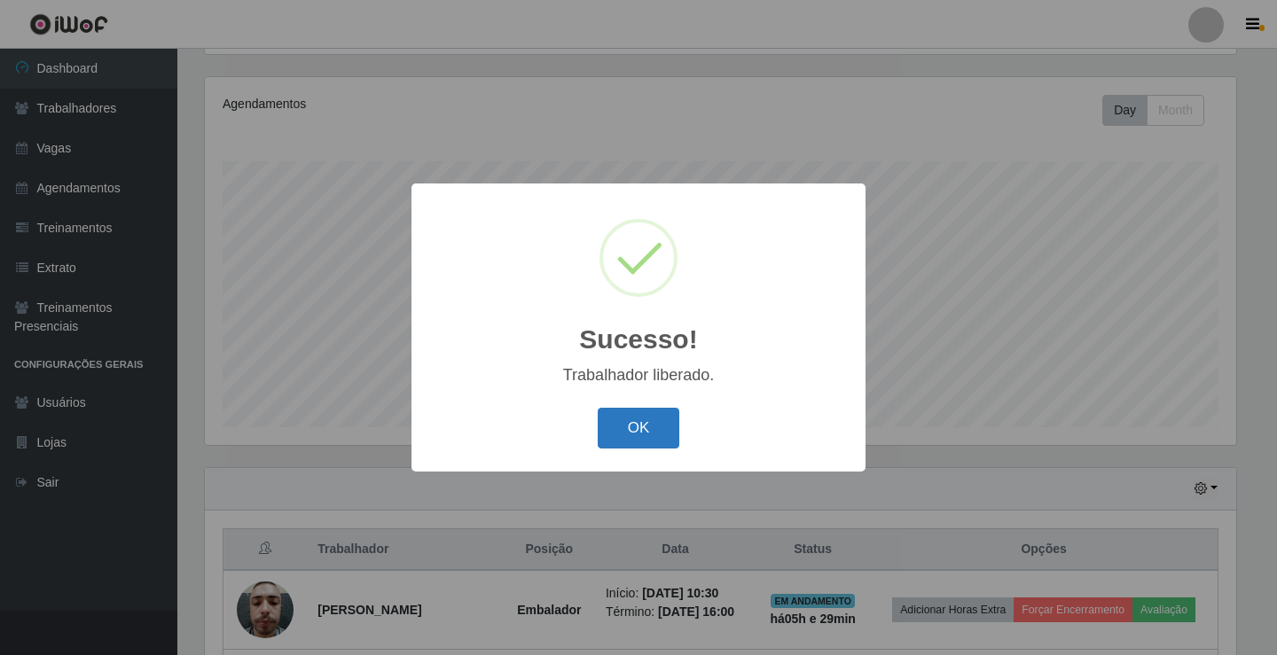
click at [605, 430] on button "OK" at bounding box center [639, 429] width 82 height 42
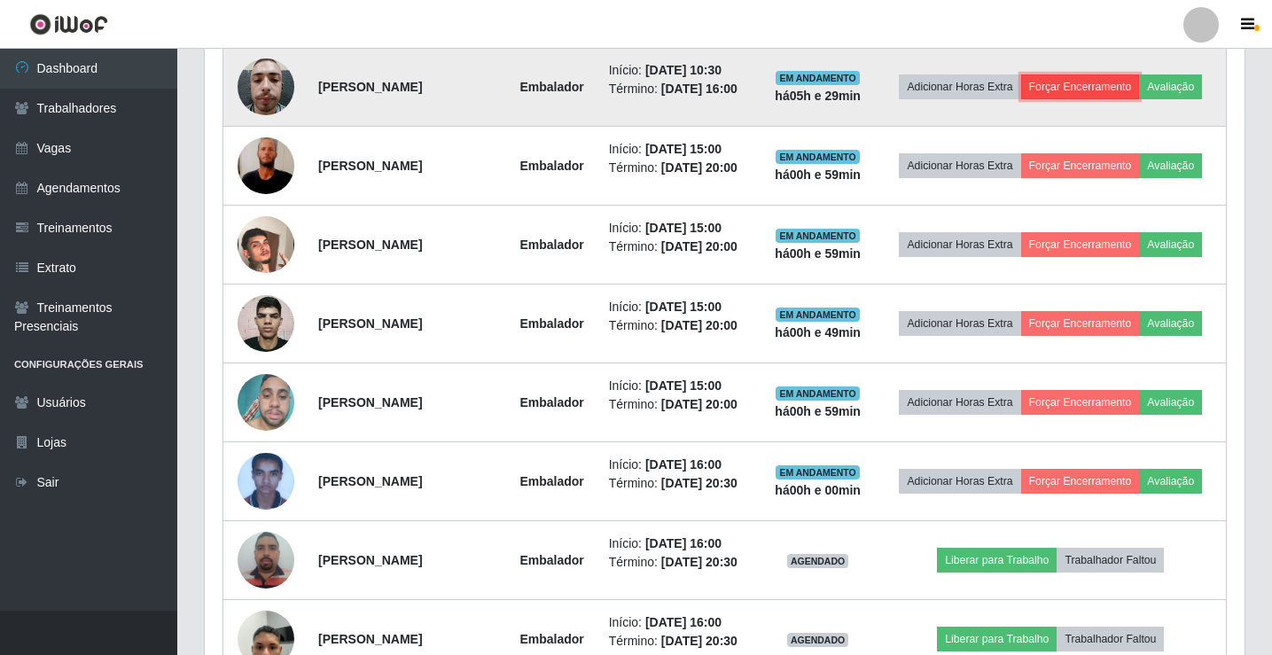
click at [1090, 75] on button "Forçar Encerramento" at bounding box center [1081, 86] width 119 height 25
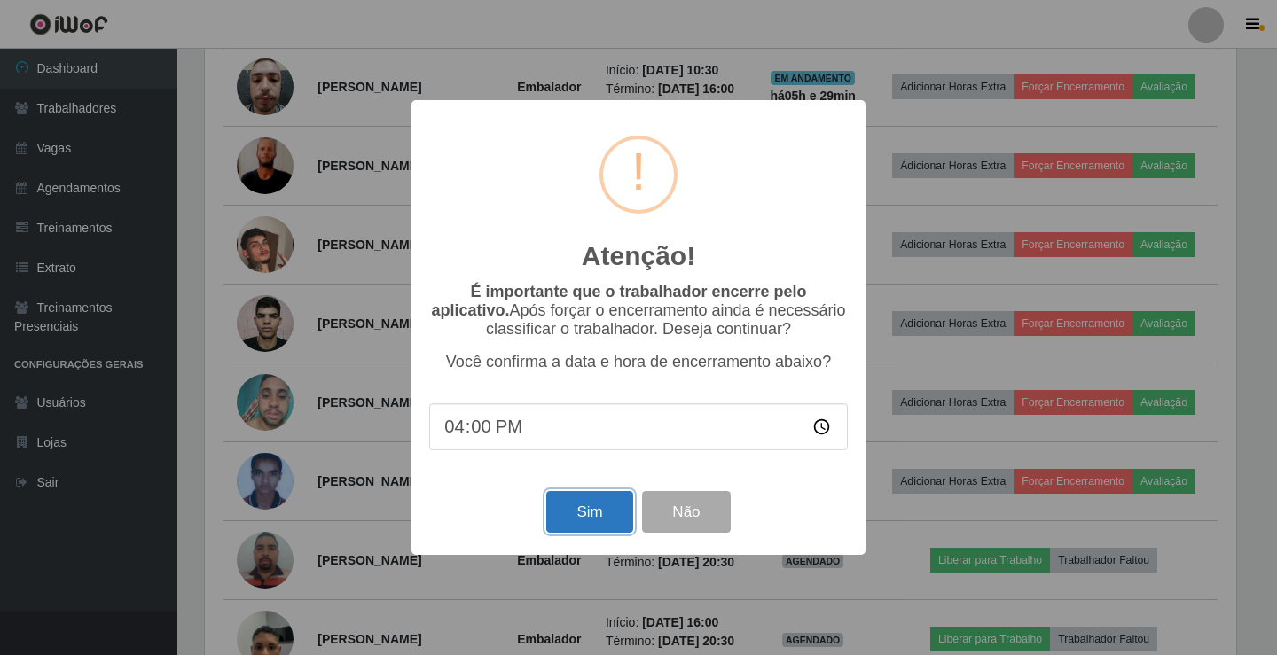
click at [608, 519] on button "Sim" at bounding box center [589, 512] width 86 height 42
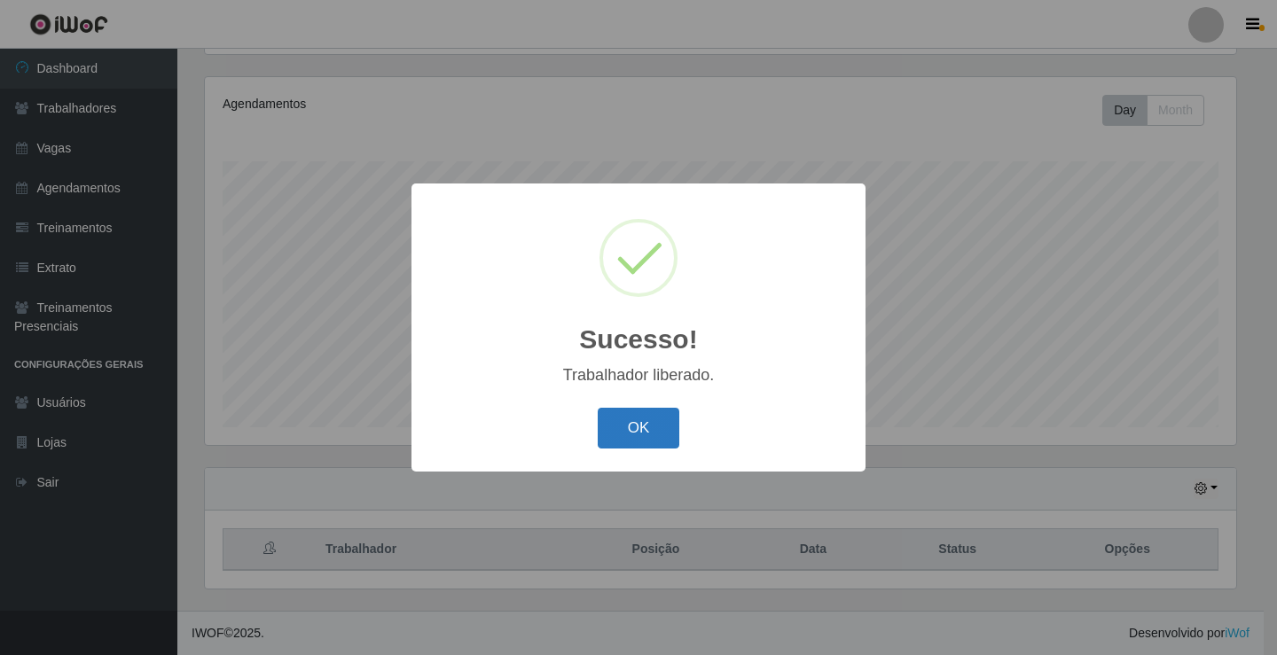
click at [622, 417] on button "OK" at bounding box center [639, 429] width 82 height 42
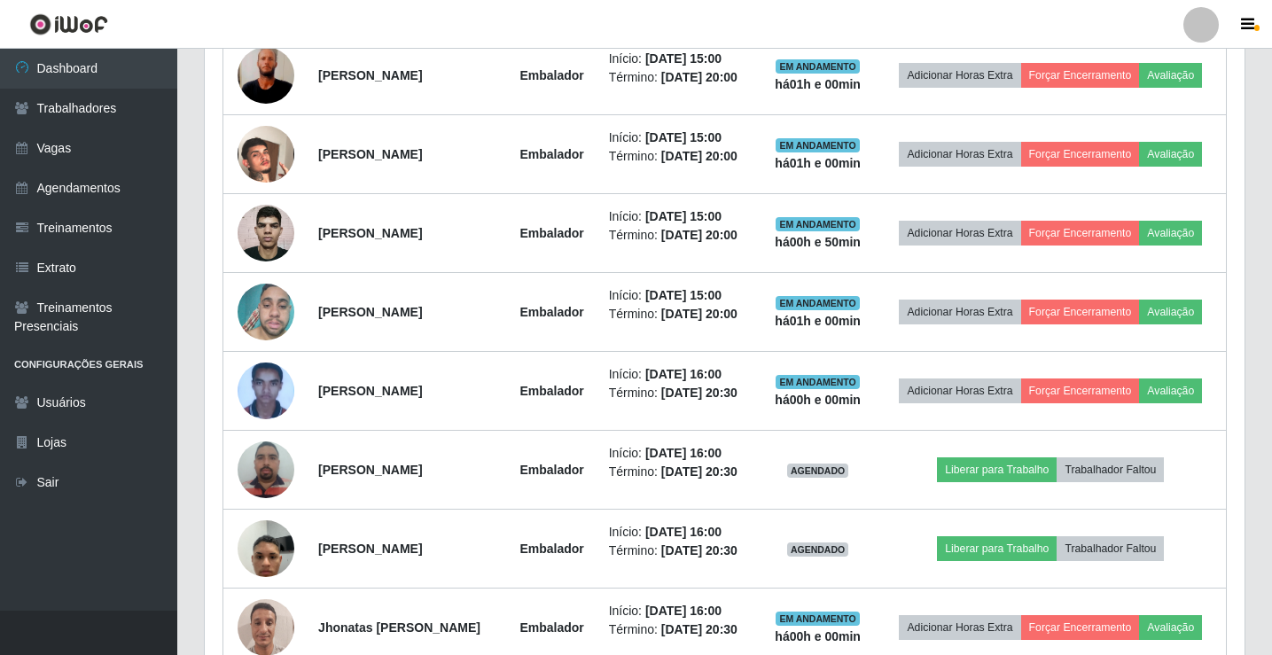
scroll to position [740, 0]
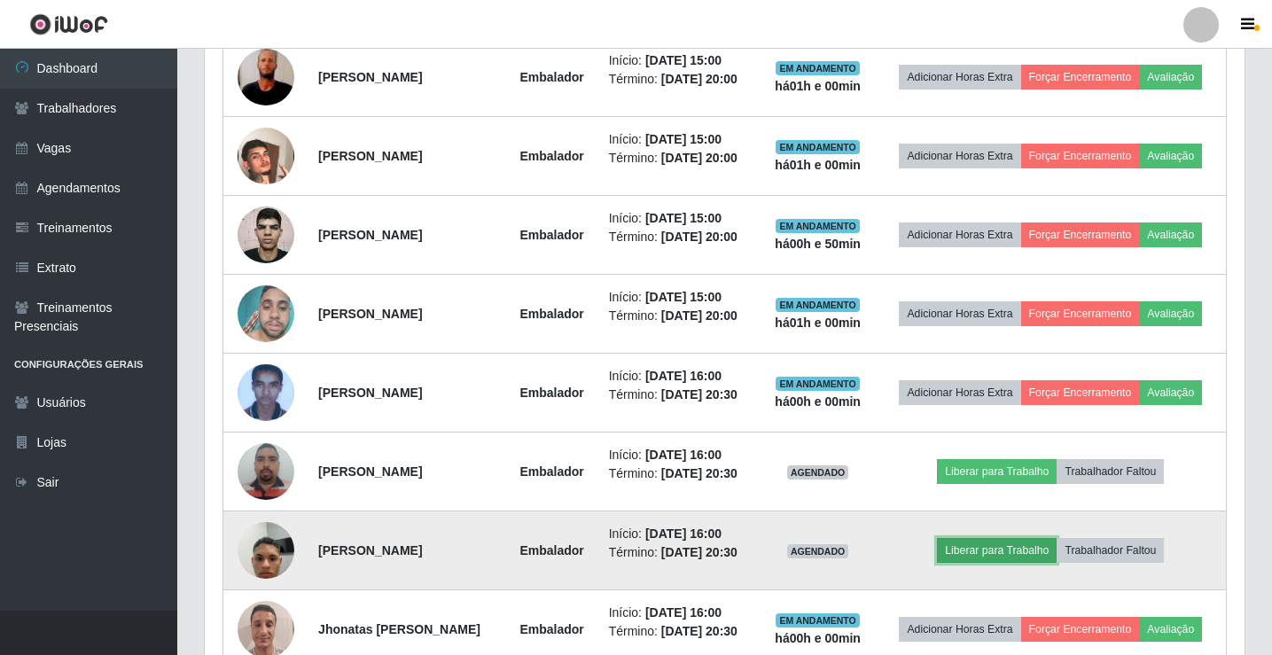
click at [1003, 556] on button "Liberar para Trabalho" at bounding box center [997, 550] width 120 height 25
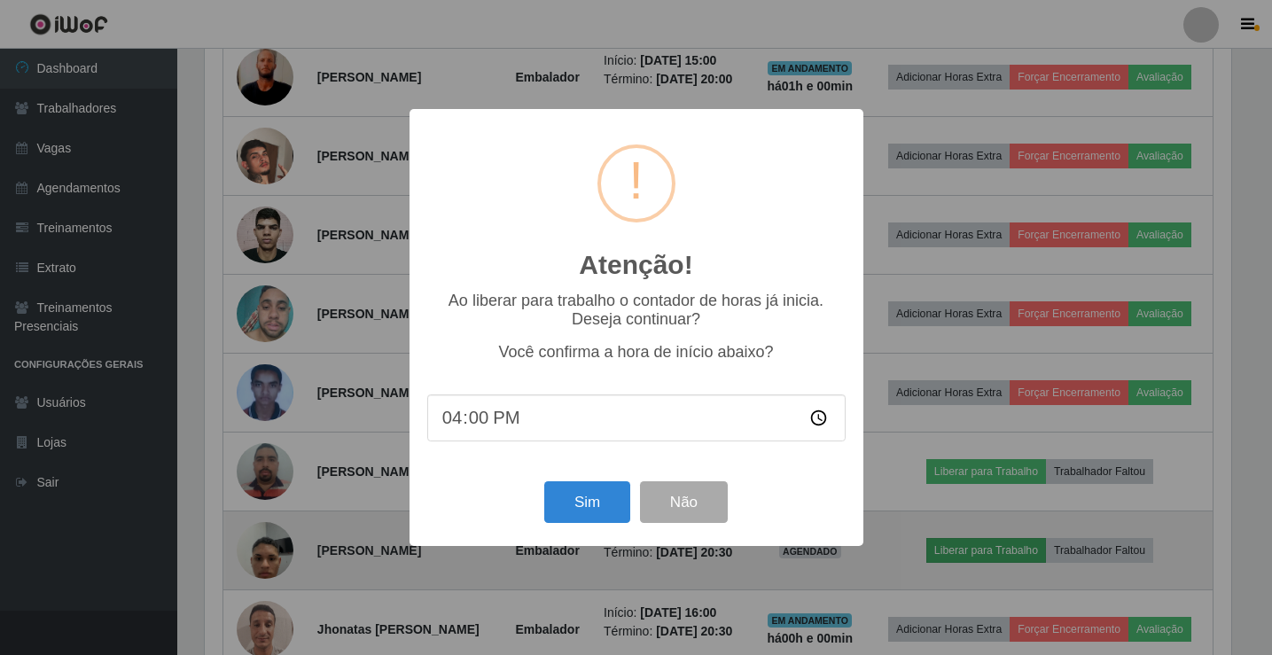
scroll to position [368, 1031]
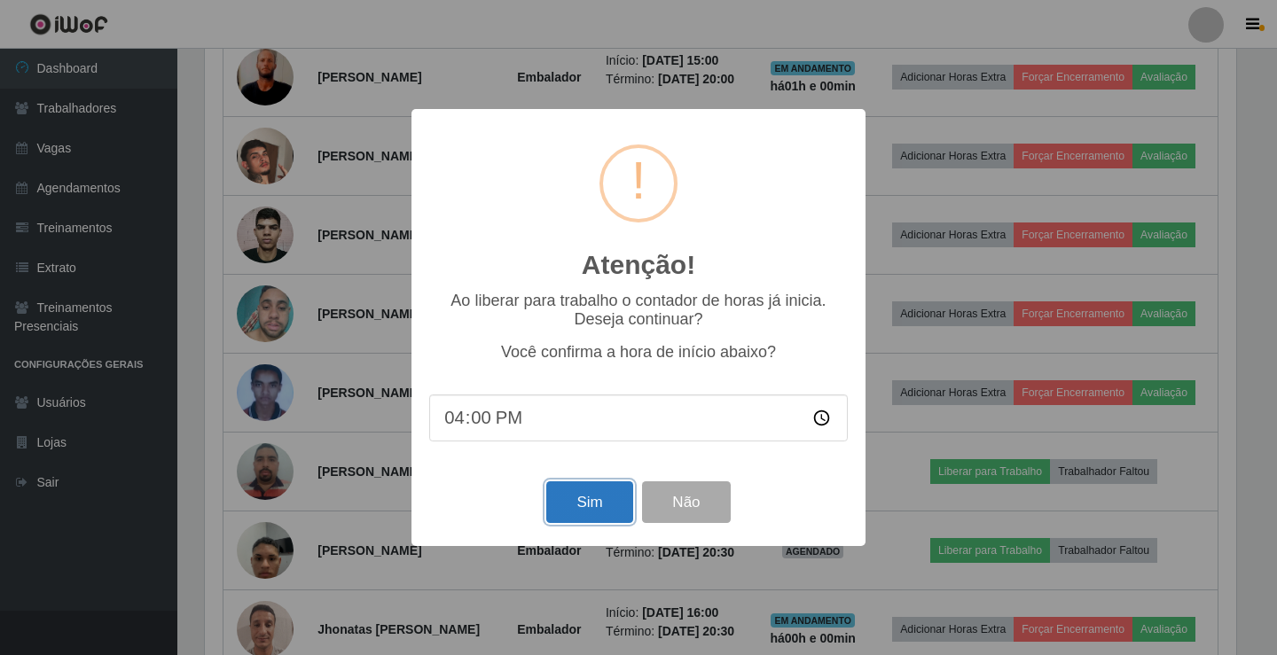
click at [605, 504] on button "Sim" at bounding box center [589, 503] width 86 height 42
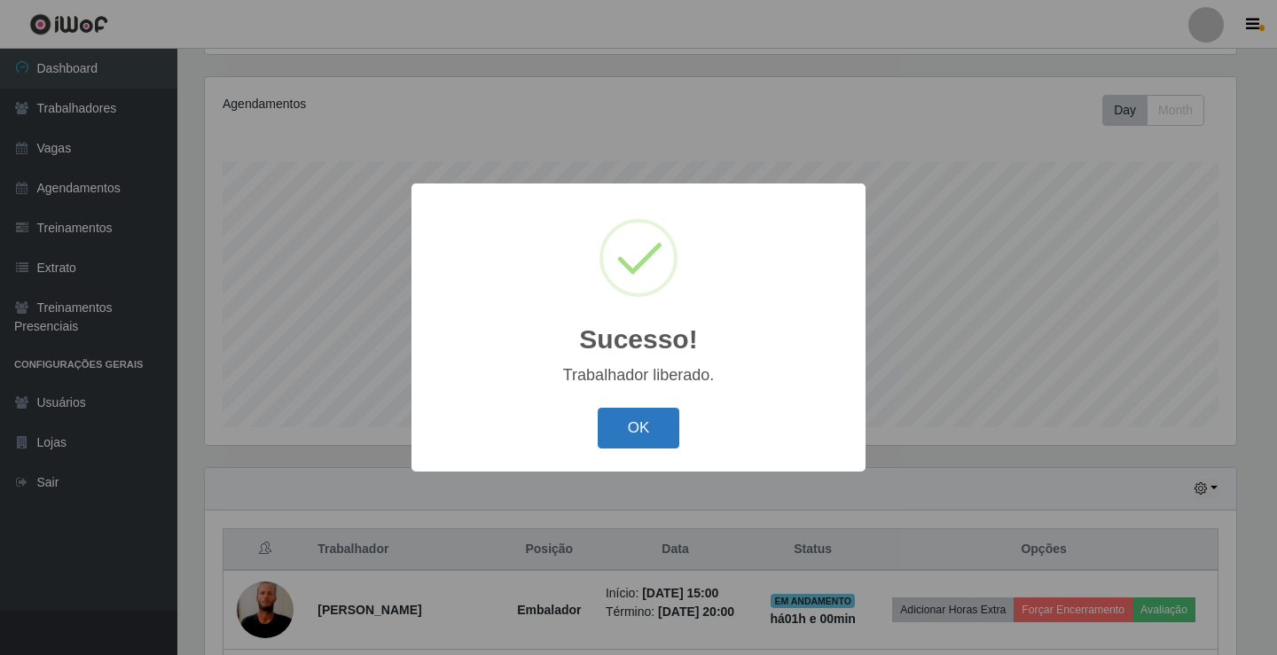
click at [630, 450] on button "OK" at bounding box center [639, 429] width 82 height 42
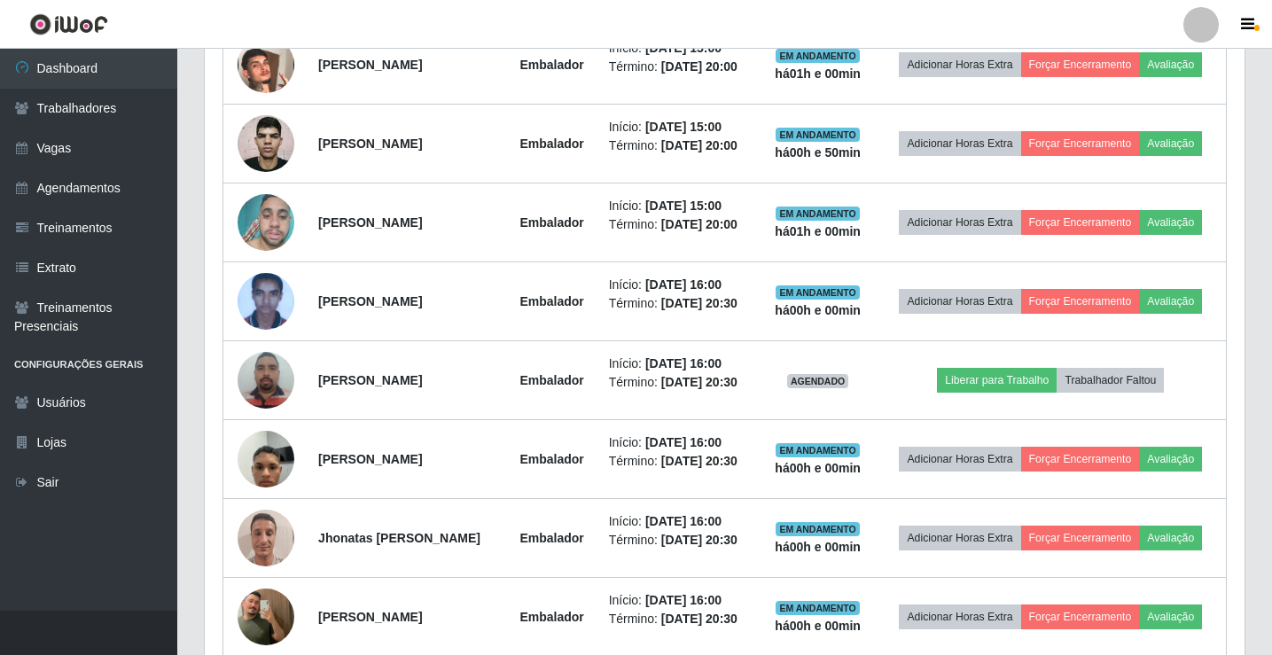
scroll to position [916, 0]
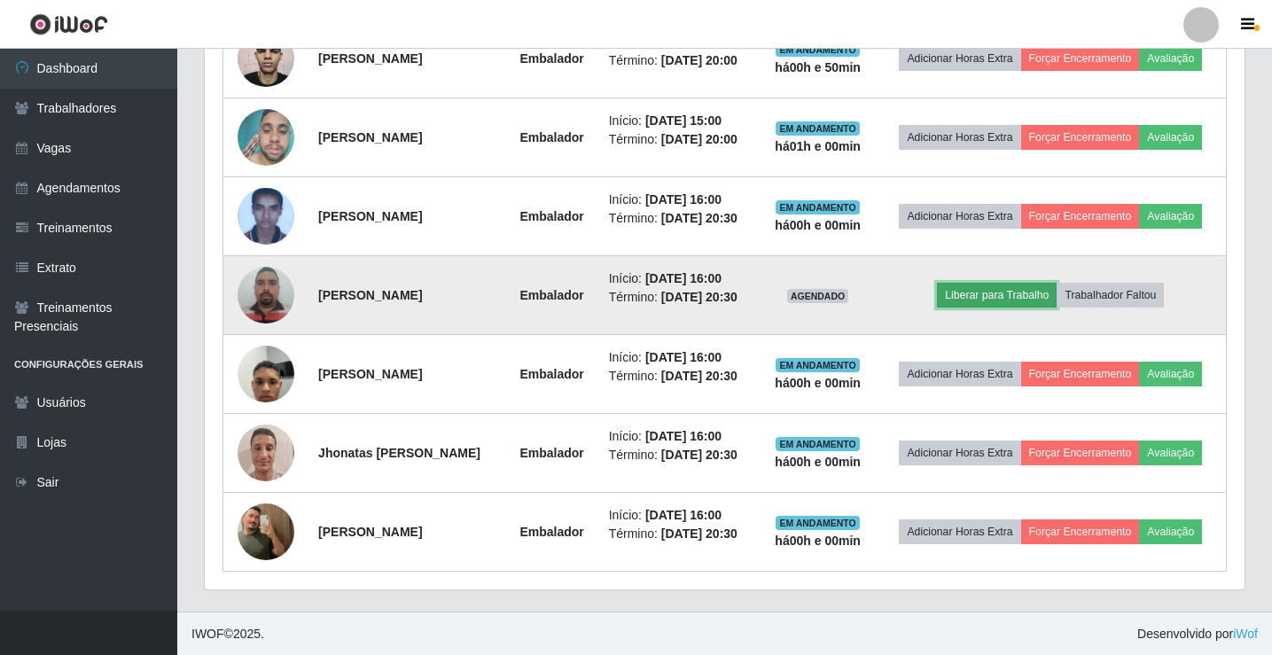
click at [984, 286] on button "Liberar para Trabalho" at bounding box center [997, 295] width 120 height 25
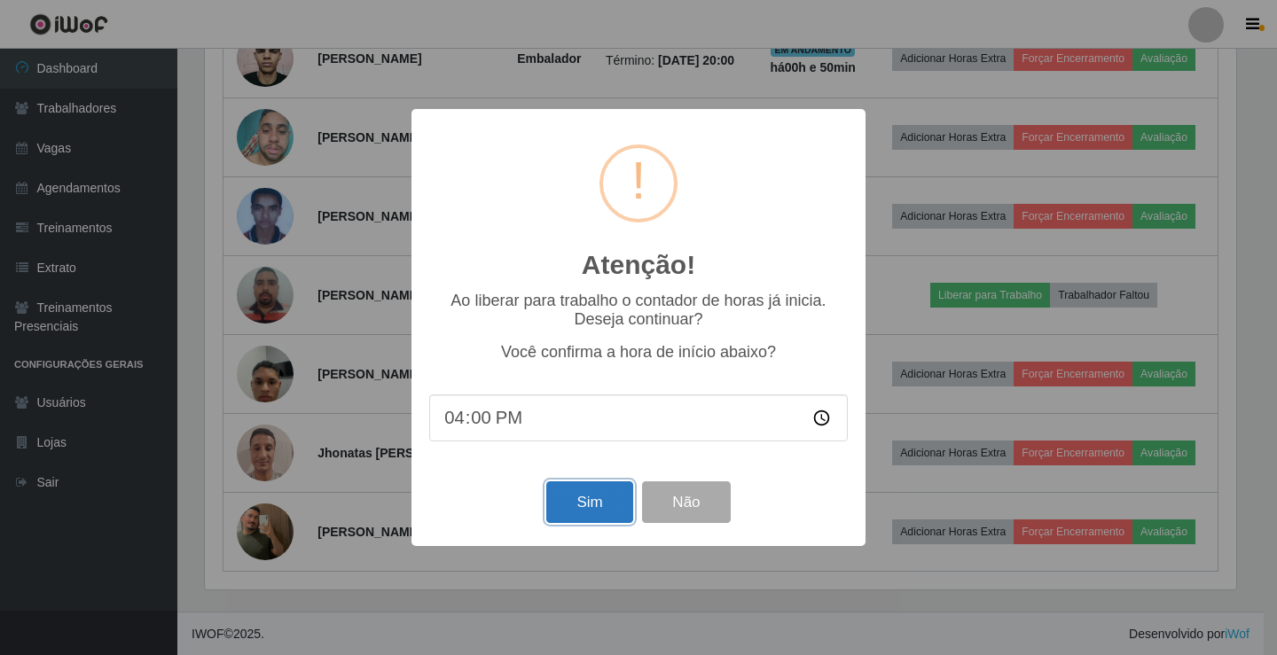
click at [592, 501] on button "Sim" at bounding box center [589, 503] width 86 height 42
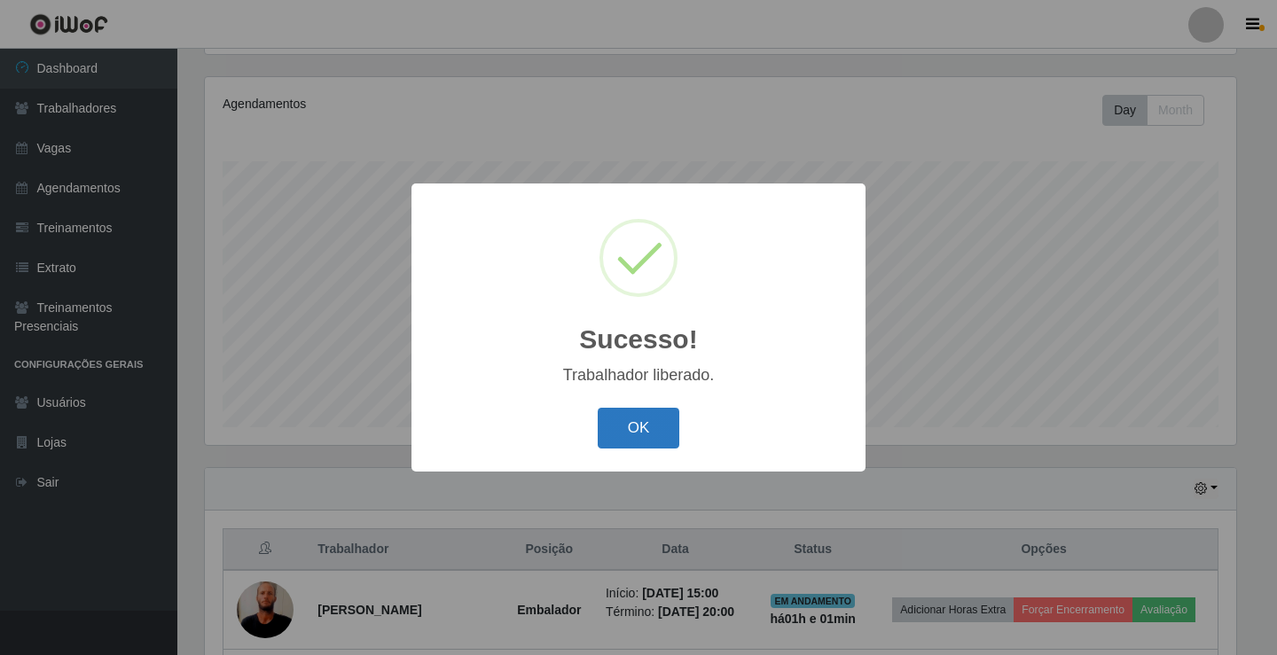
click at [625, 417] on button "OK" at bounding box center [639, 429] width 82 height 42
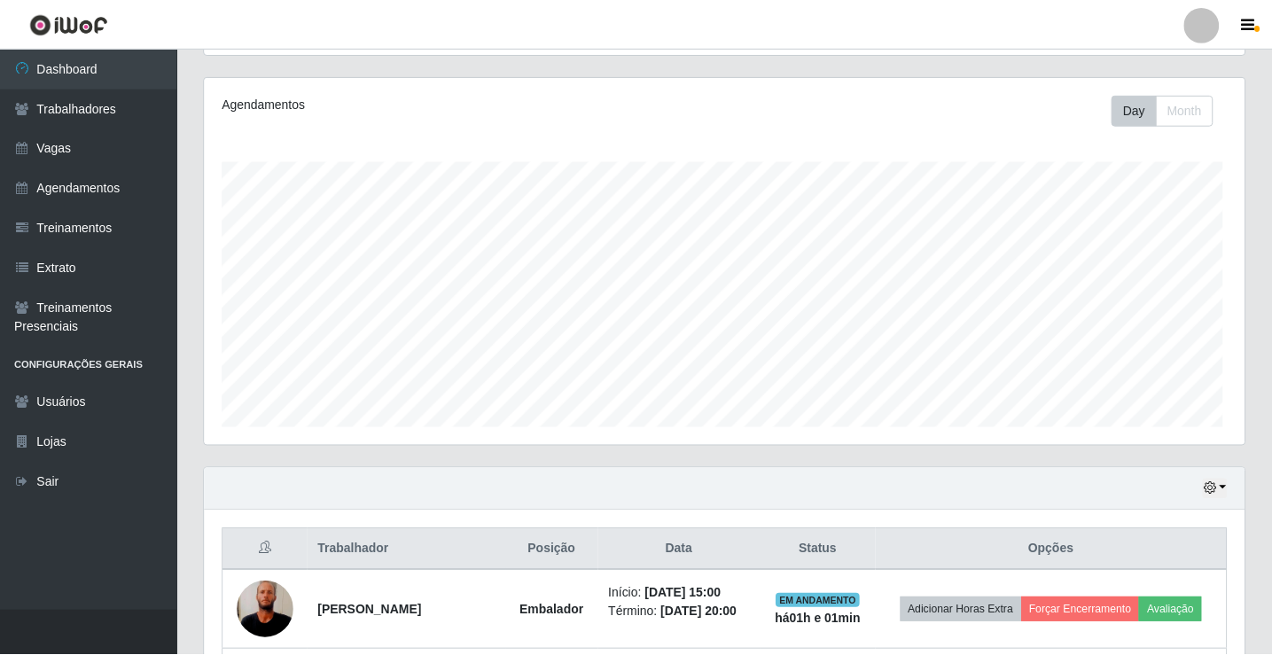
scroll to position [368, 1040]
